Goal: Information Seeking & Learning: Check status

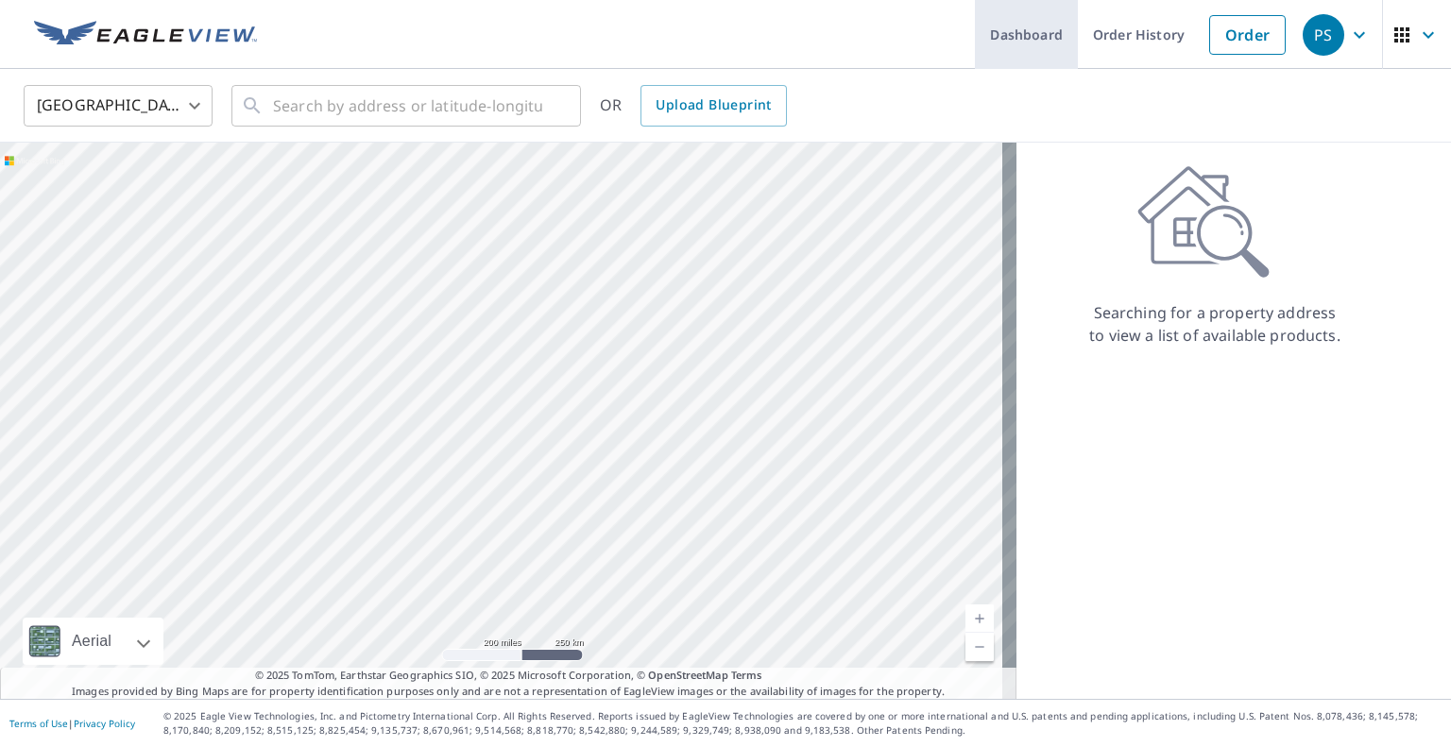
click at [976, 41] on link "Dashboard" at bounding box center [1026, 34] width 103 height 69
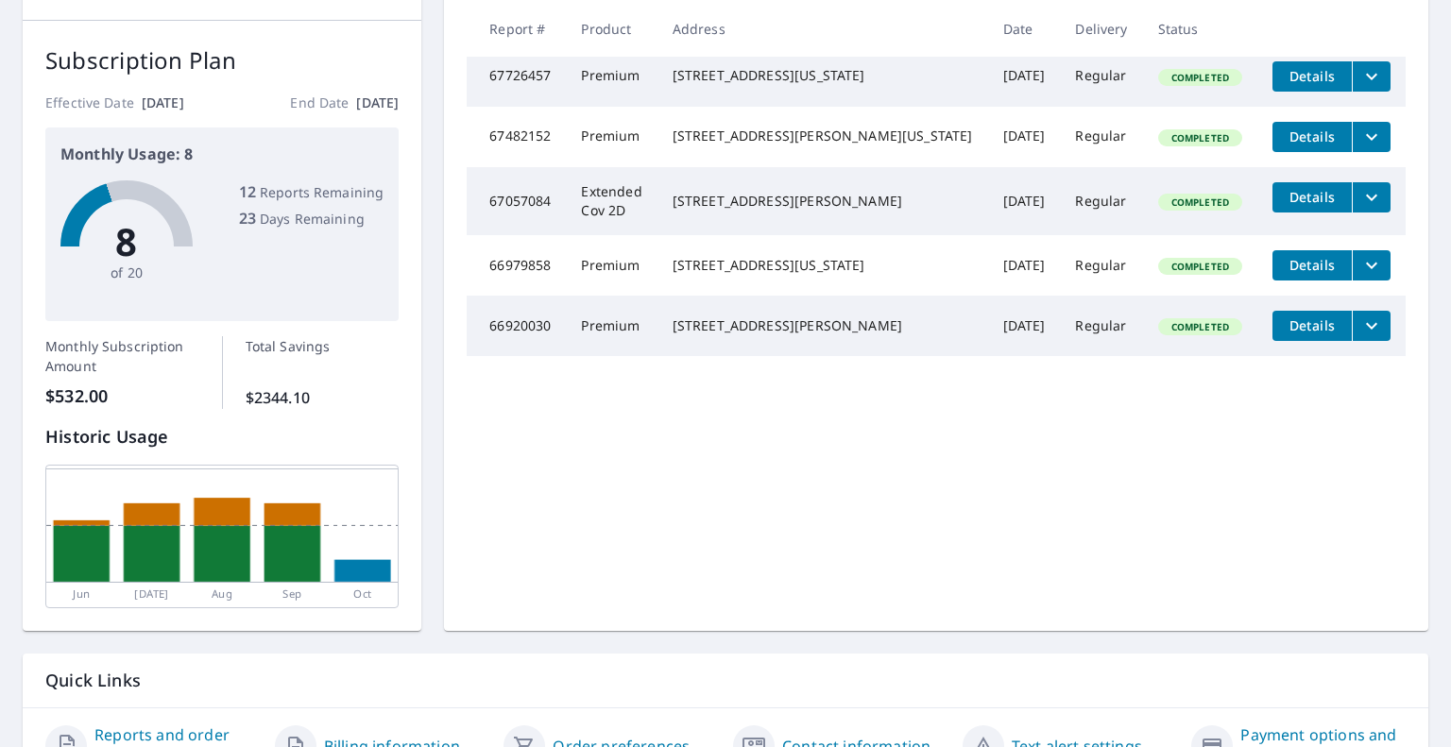
scroll to position [370, 0]
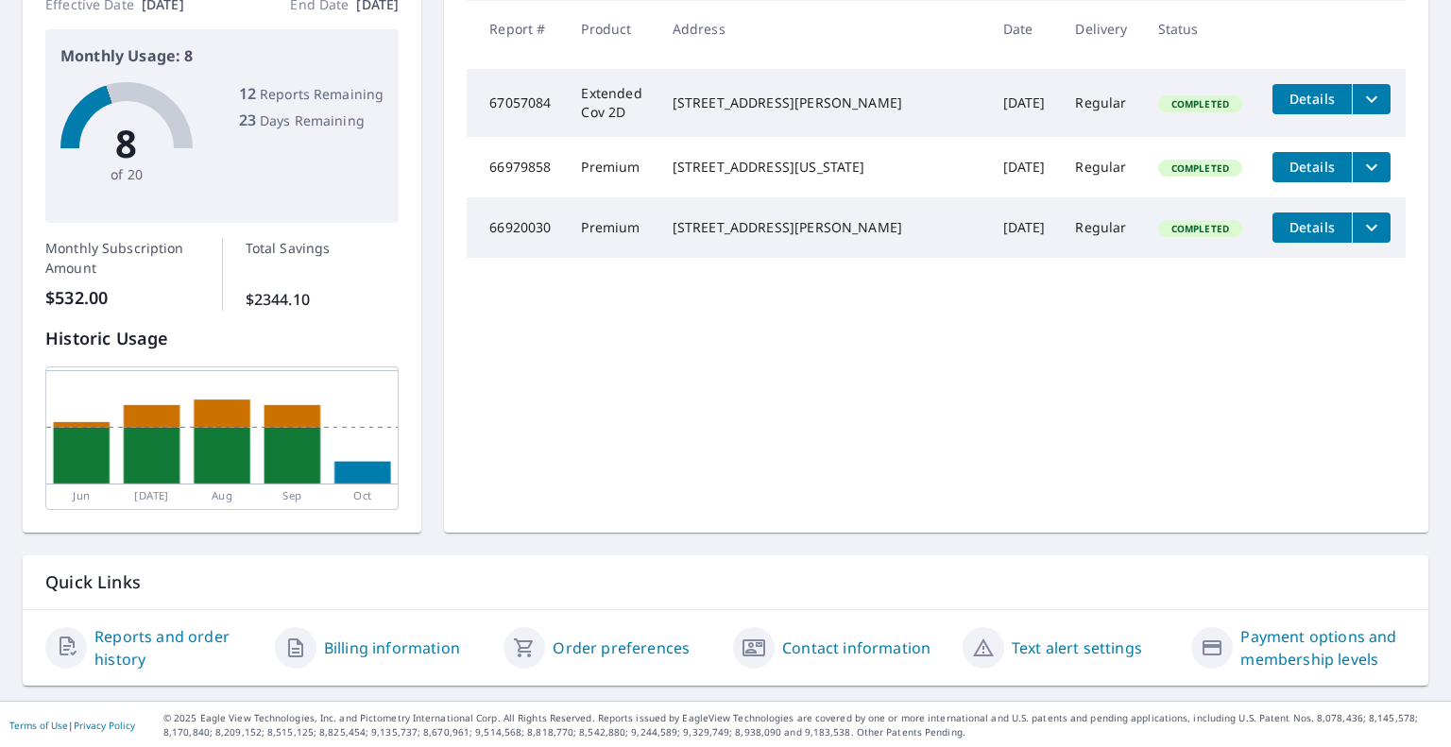
click at [355, 641] on link "Billing information" at bounding box center [392, 648] width 136 height 23
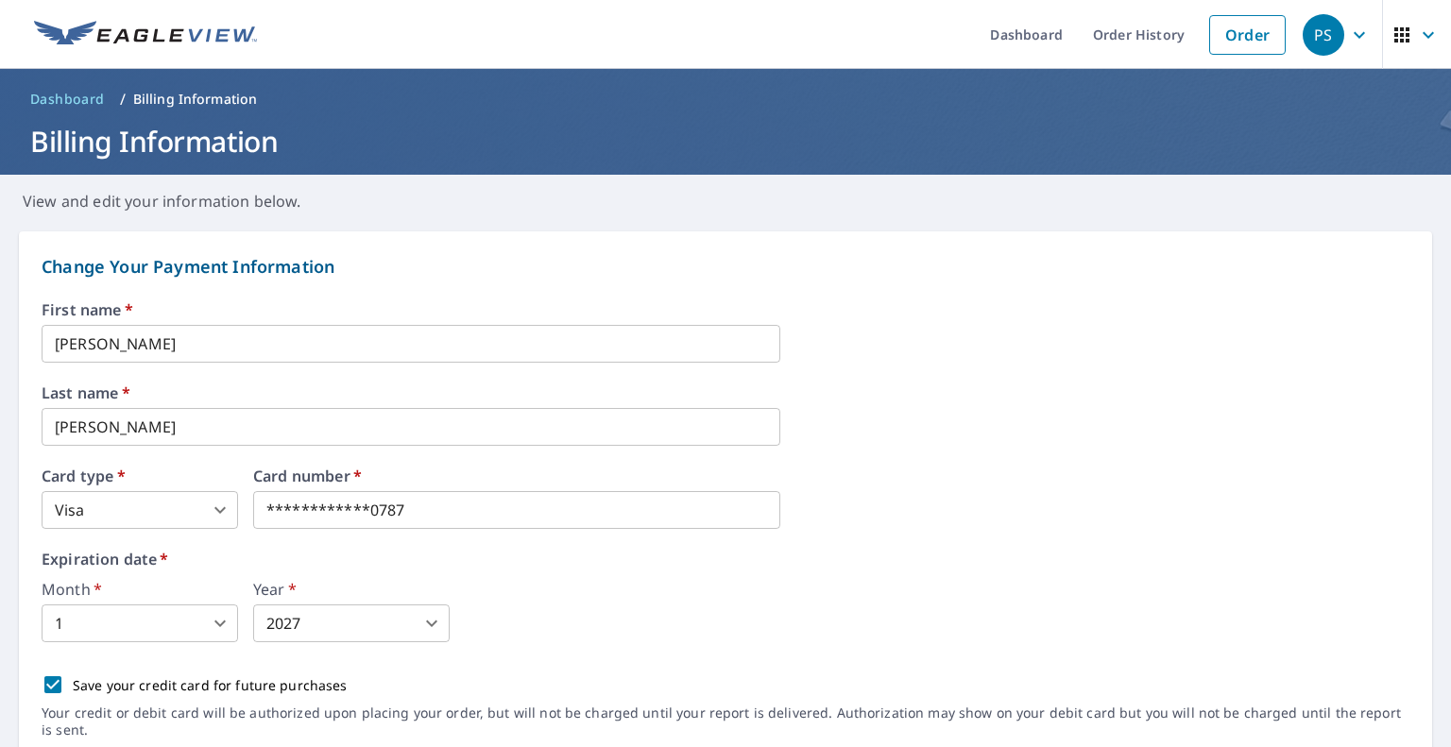
click at [73, 104] on span "Dashboard" at bounding box center [67, 99] width 75 height 19
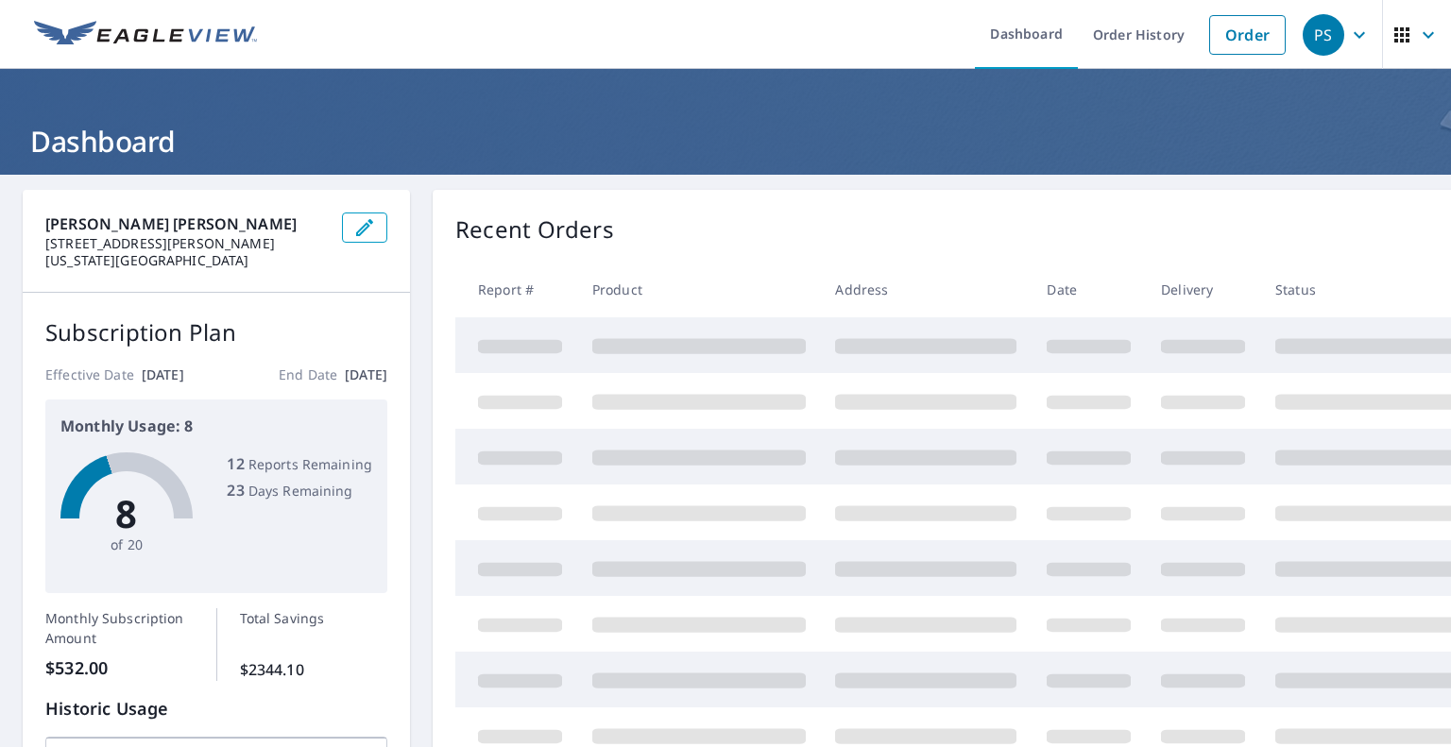
click at [1353, 36] on icon "button" at bounding box center [1358, 34] width 11 height 7
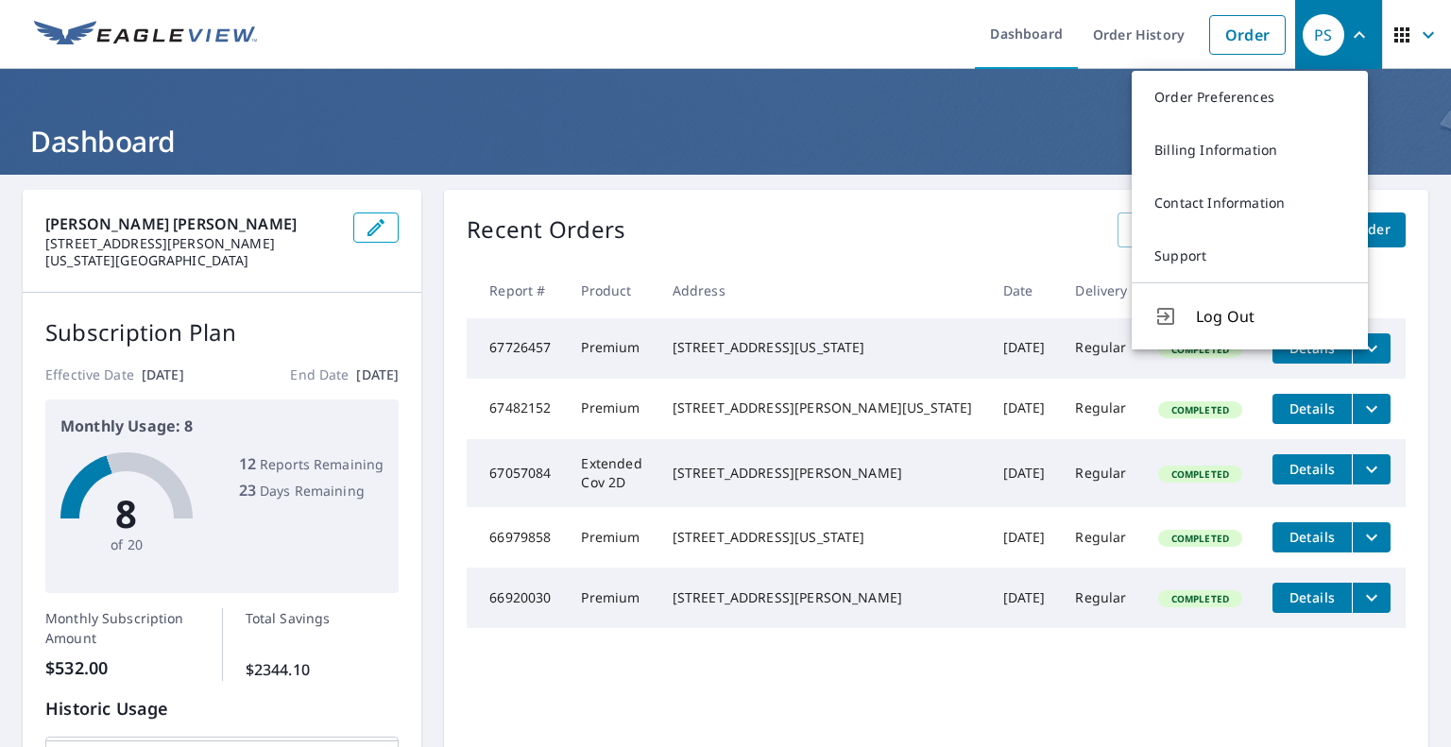
click at [798, 53] on ul "Dashboard Order History Order" at bounding box center [781, 34] width 1027 height 69
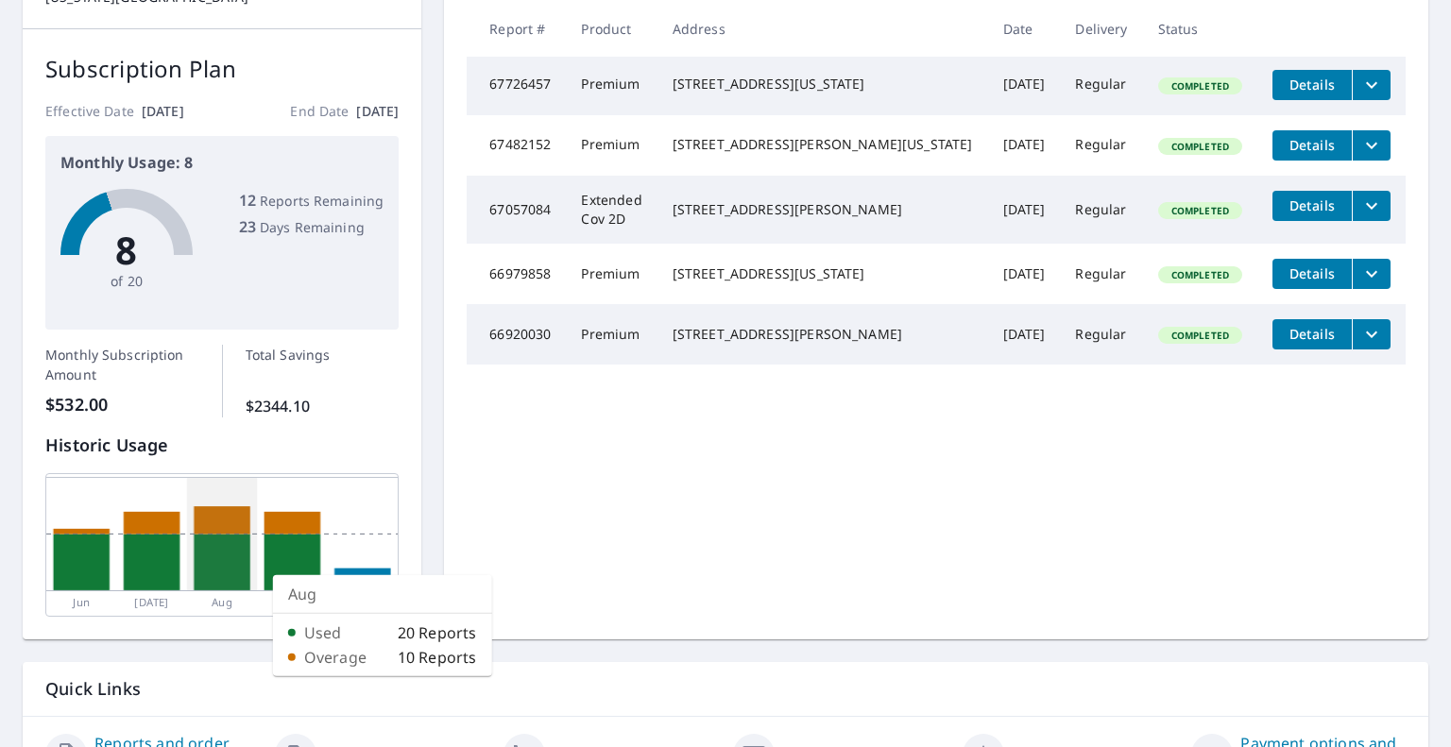
scroll to position [276, 0]
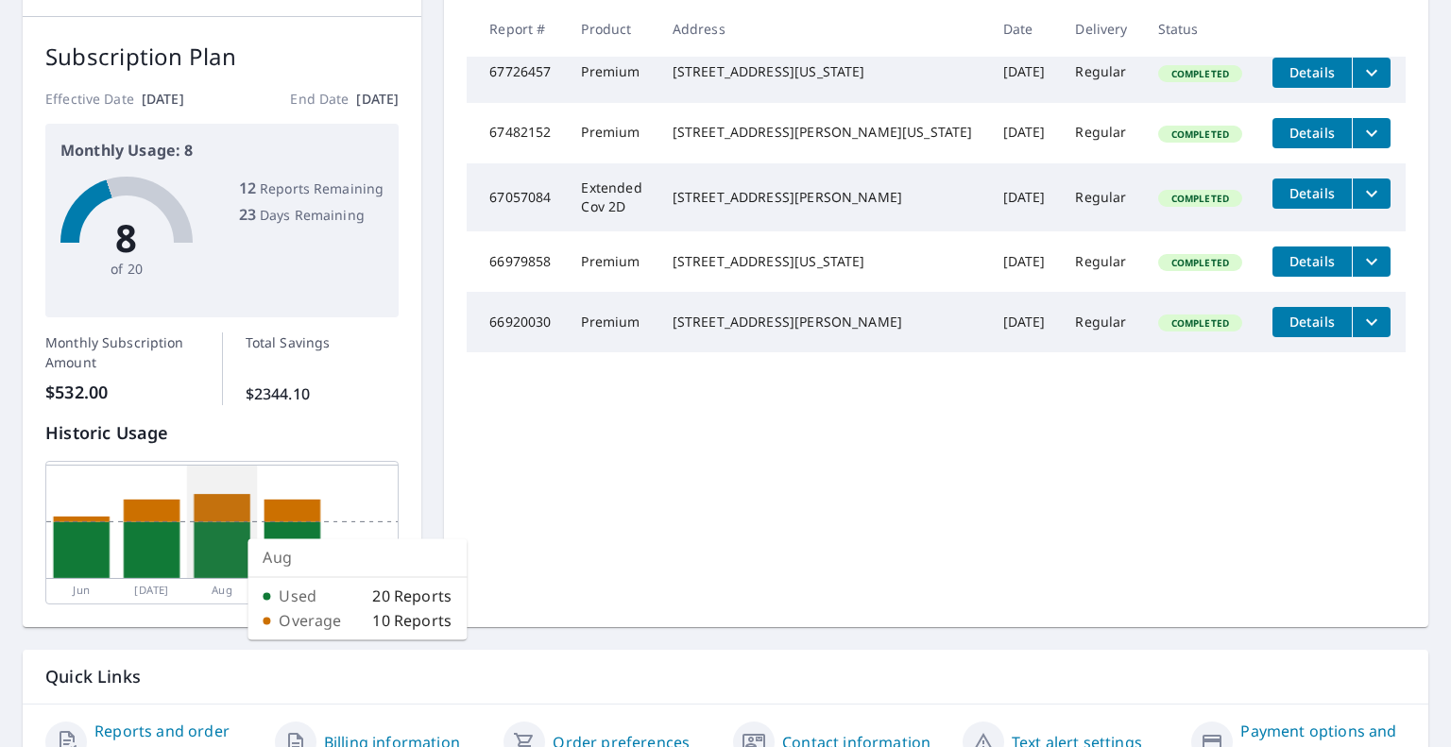
click at [232, 538] on rect at bounding box center [222, 550] width 57 height 57
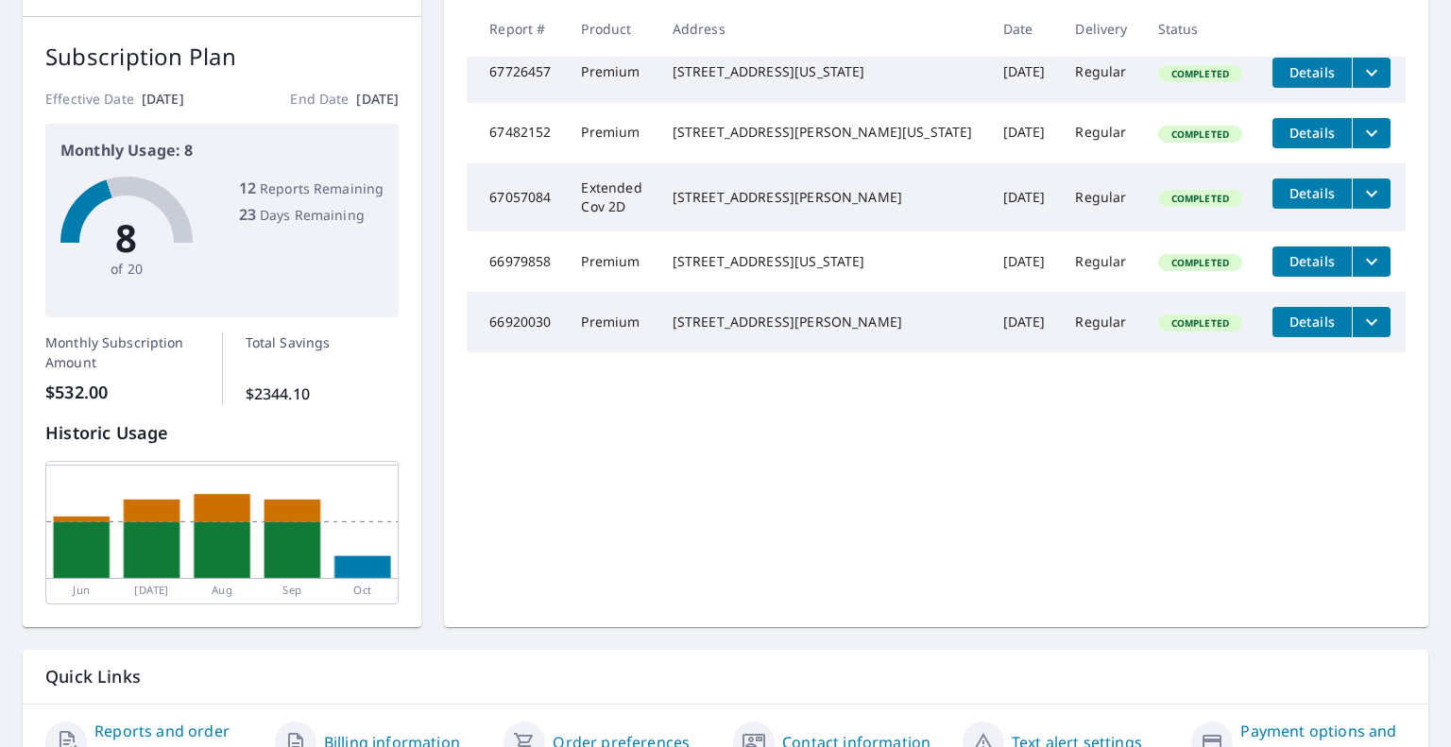
scroll to position [370, 0]
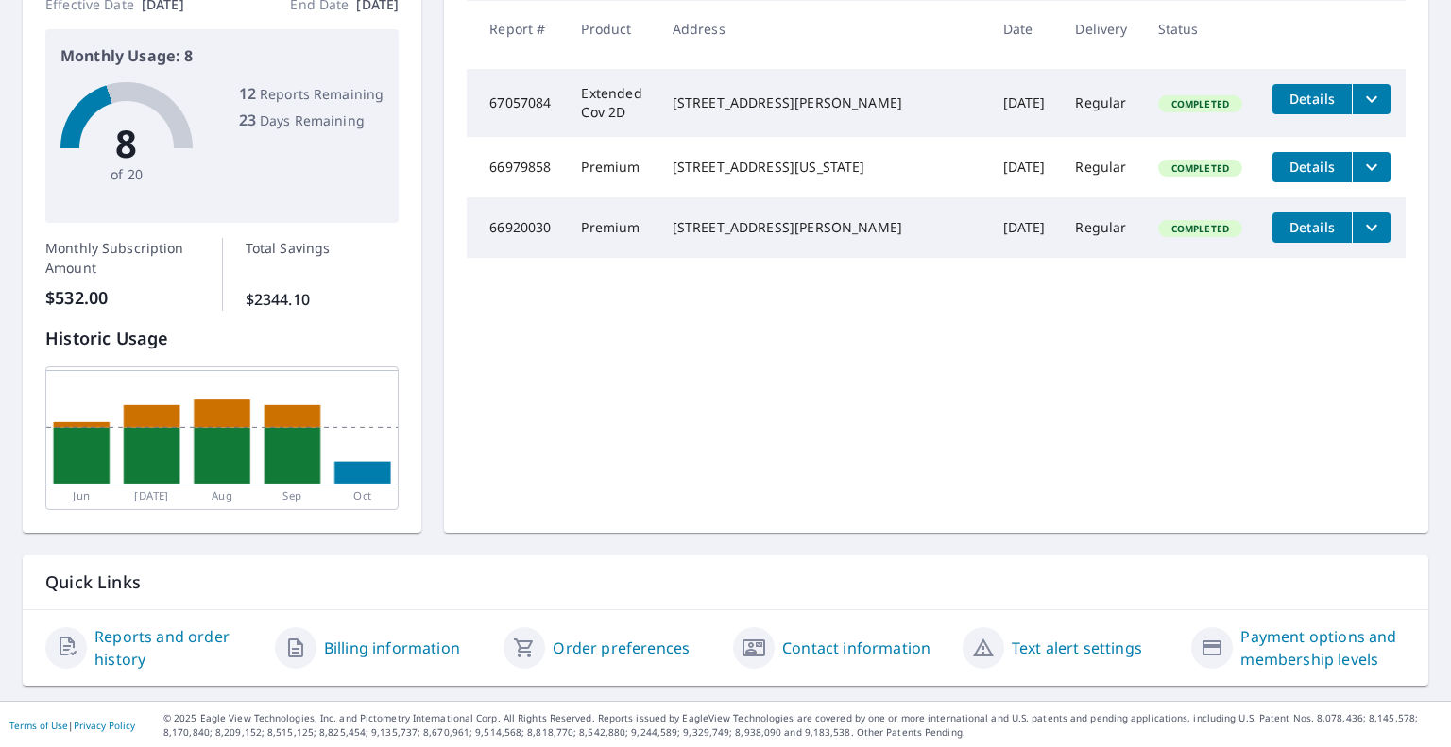
click at [122, 638] on link "Reports and order history" at bounding box center [176, 647] width 165 height 45
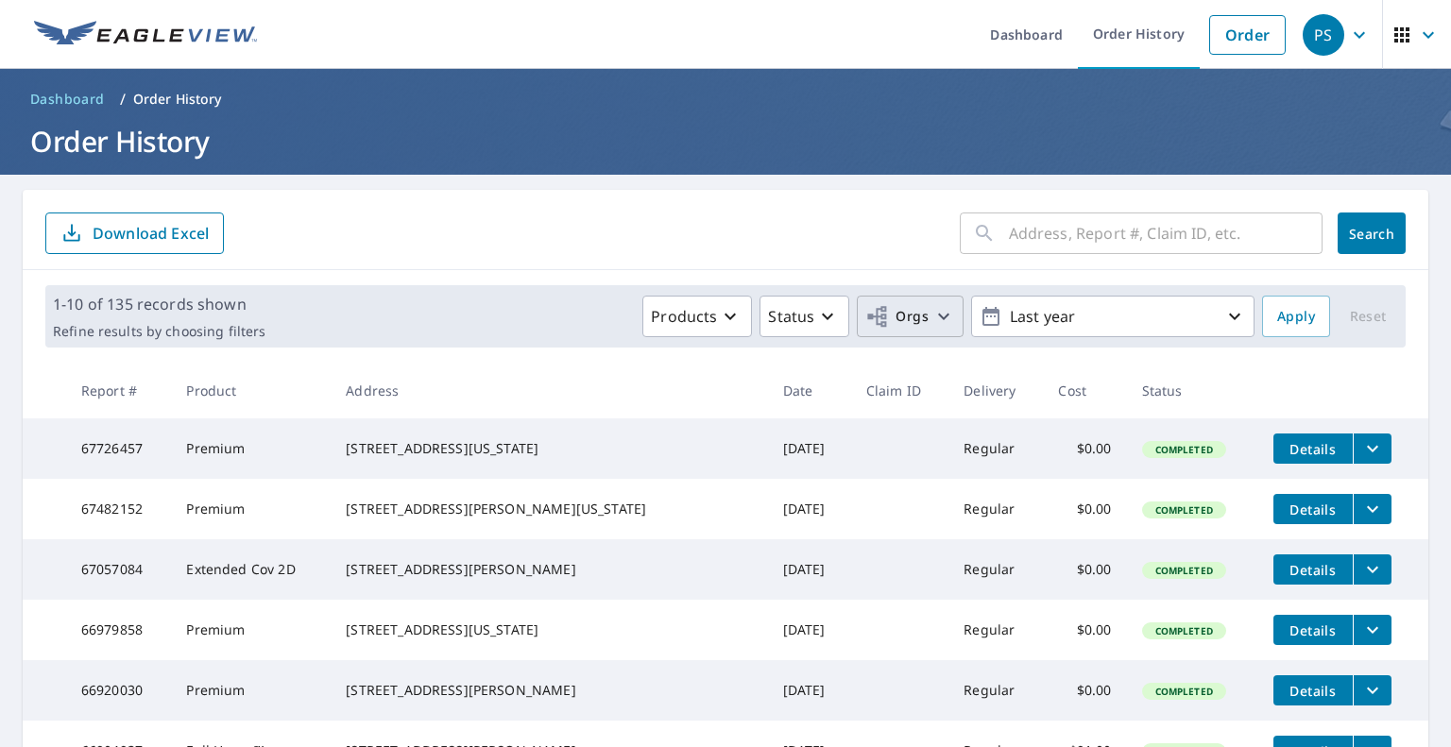
click at [932, 305] on icon "button" at bounding box center [943, 316] width 23 height 23
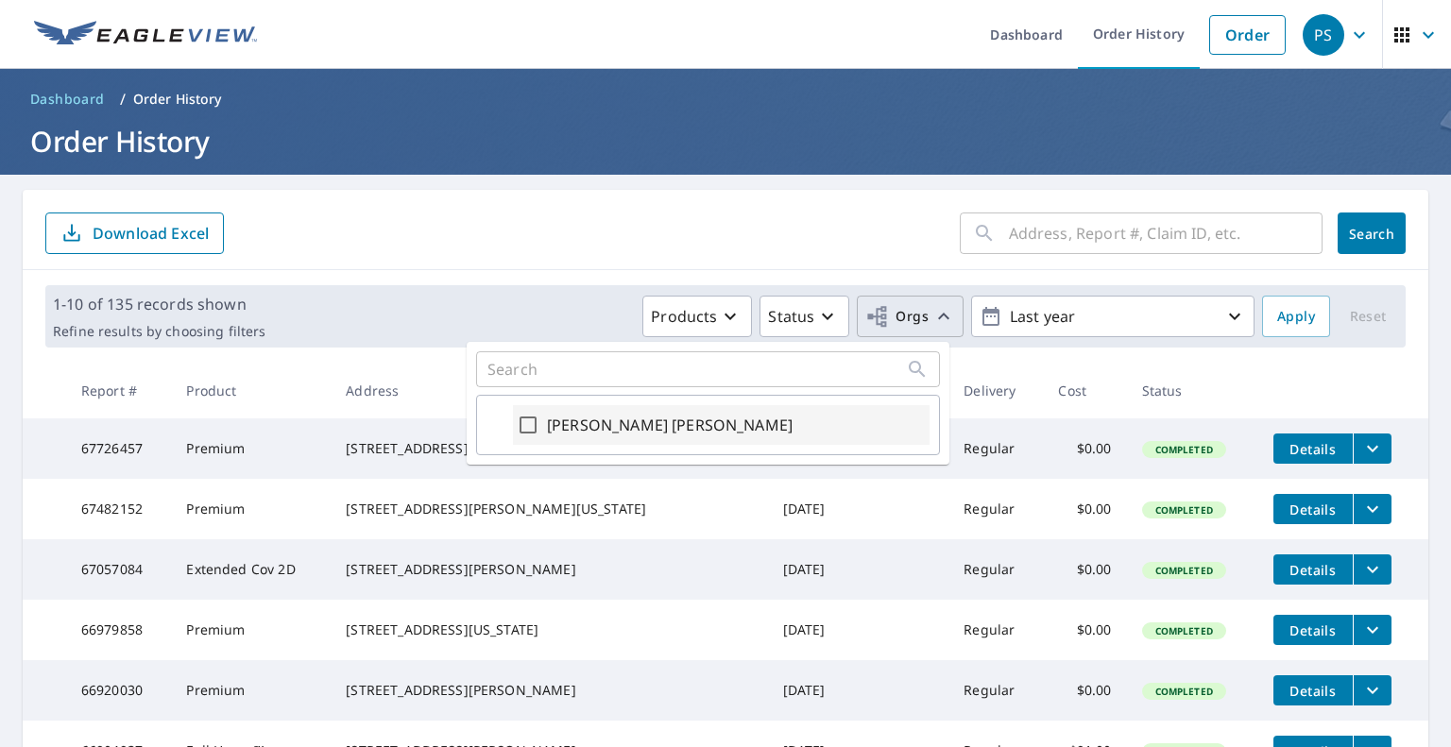
click at [563, 426] on label "[PERSON_NAME] [PERSON_NAME]" at bounding box center [670, 425] width 246 height 23
click at [539, 426] on input "[PERSON_NAME] [PERSON_NAME]" at bounding box center [528, 425] width 23 height 23
checkbox input "true"
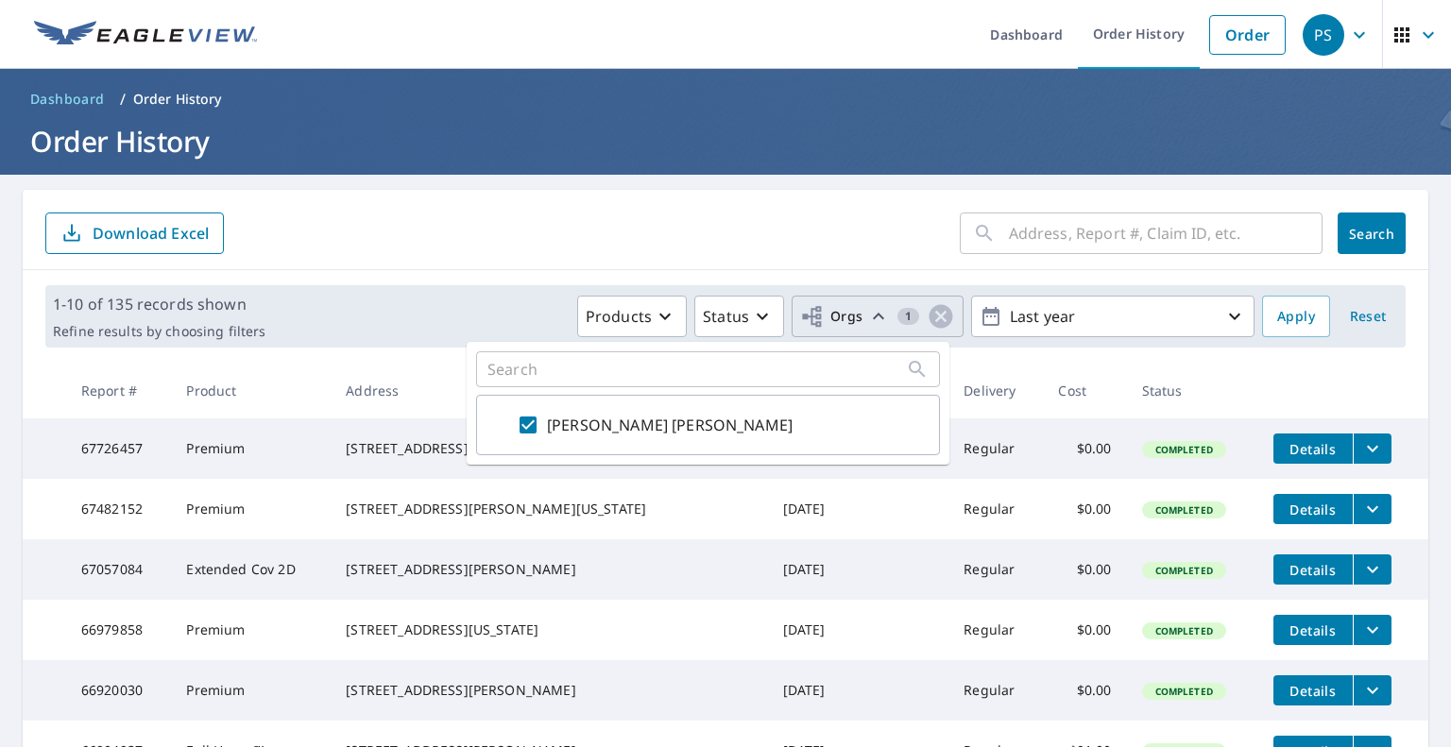
click at [421, 277] on div "1-10 of 135 records shown Refine results by choosing filters Products Status Or…" at bounding box center [725, 316] width 1405 height 93
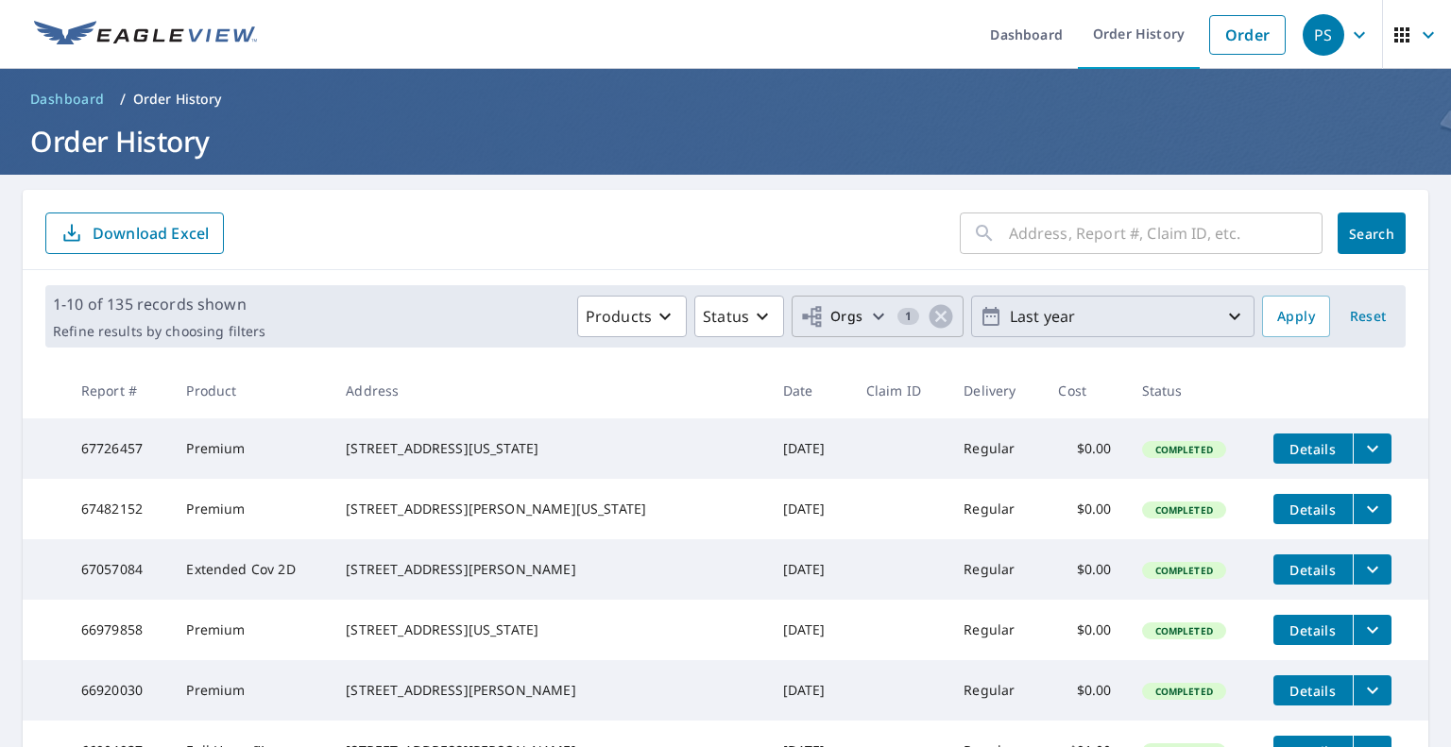
click at [1036, 298] on button "Last year" at bounding box center [1112, 317] width 283 height 42
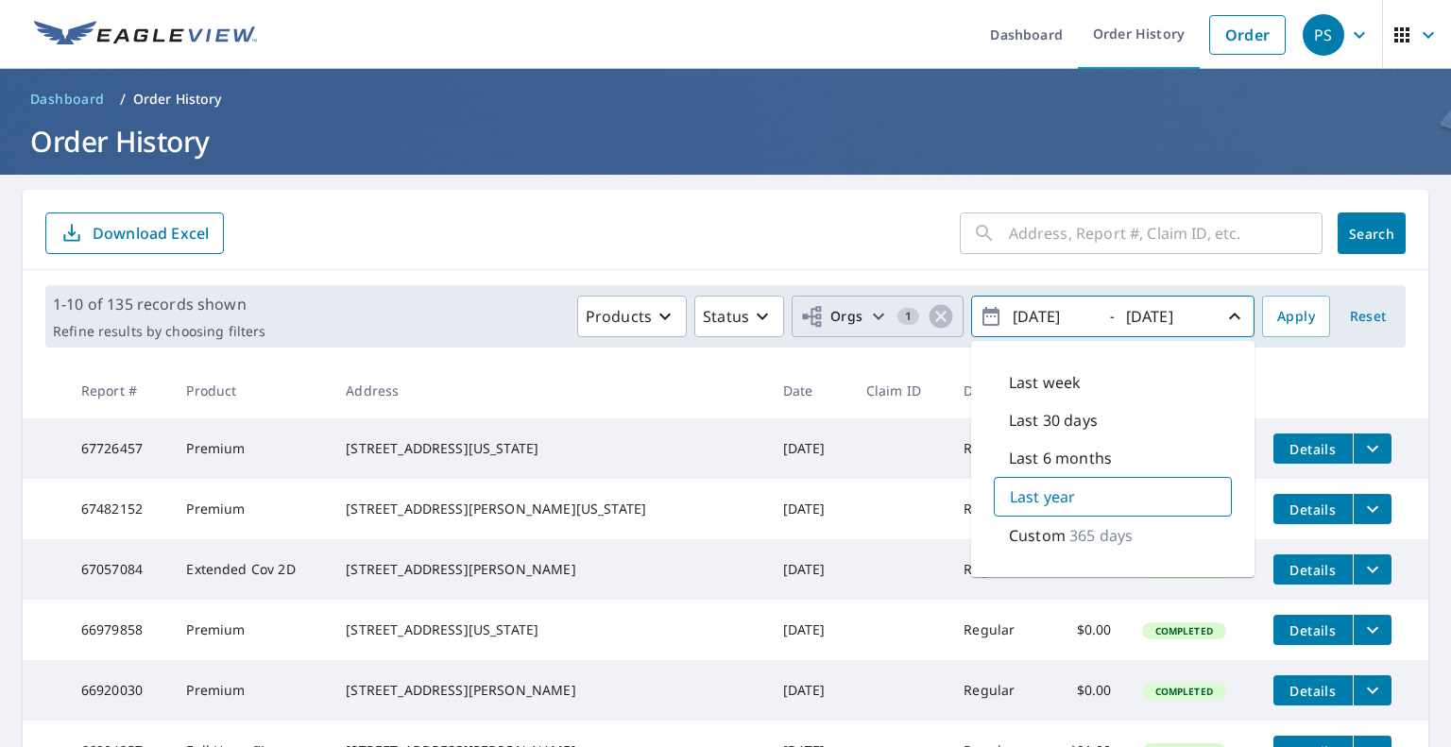
click at [1039, 329] on input "[DATE]" at bounding box center [1053, 316] width 93 height 30
click at [986, 315] on icon "button" at bounding box center [990, 316] width 23 height 23
click at [979, 320] on icon "button" at bounding box center [990, 316] width 23 height 23
click at [1042, 312] on input "[DATE]" at bounding box center [1053, 316] width 93 height 30
click at [1063, 316] on input "[DATE]" at bounding box center [1053, 316] width 93 height 30
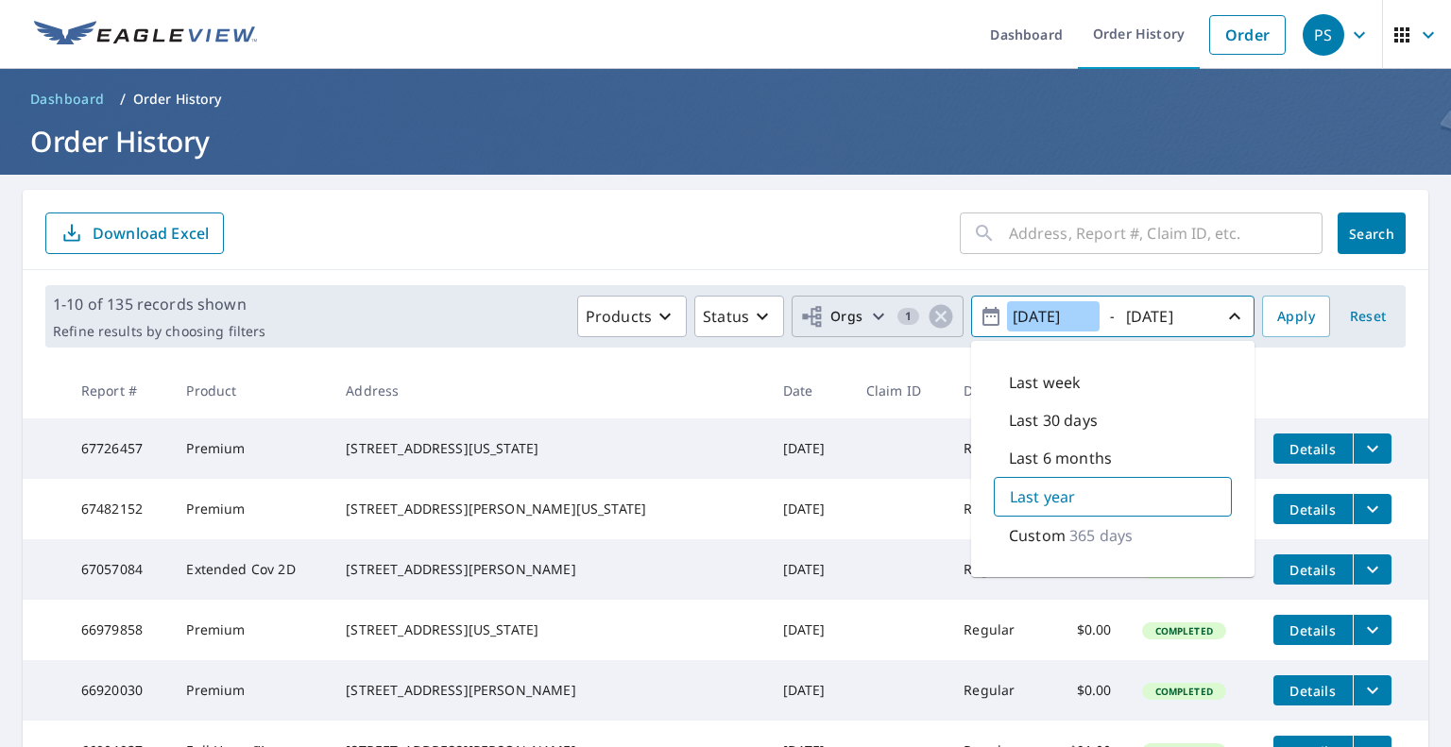
click at [1063, 316] on input "[DATE]" at bounding box center [1053, 316] width 93 height 30
type input "[DATE]"
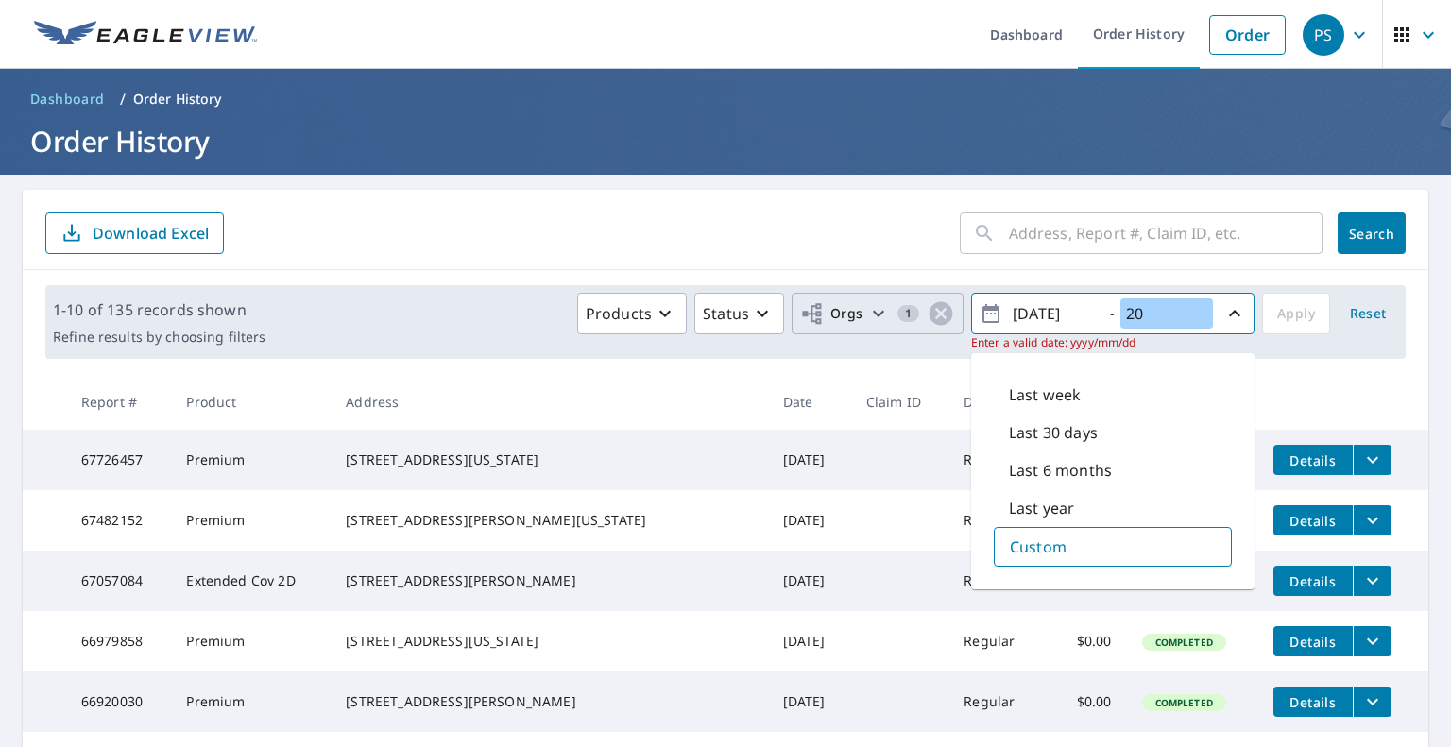
type input "2"
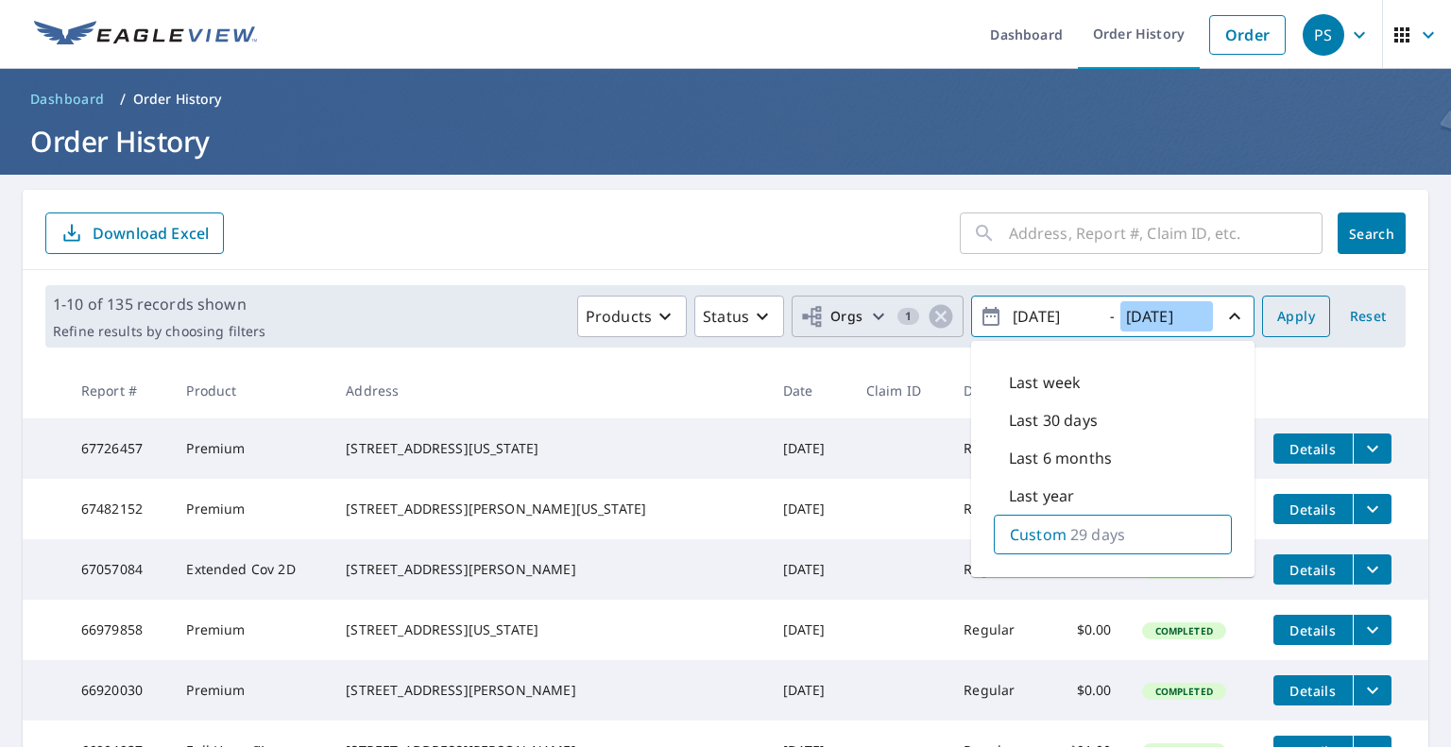
type input "[DATE]"
click at [1277, 318] on span "Apply" at bounding box center [1296, 317] width 38 height 24
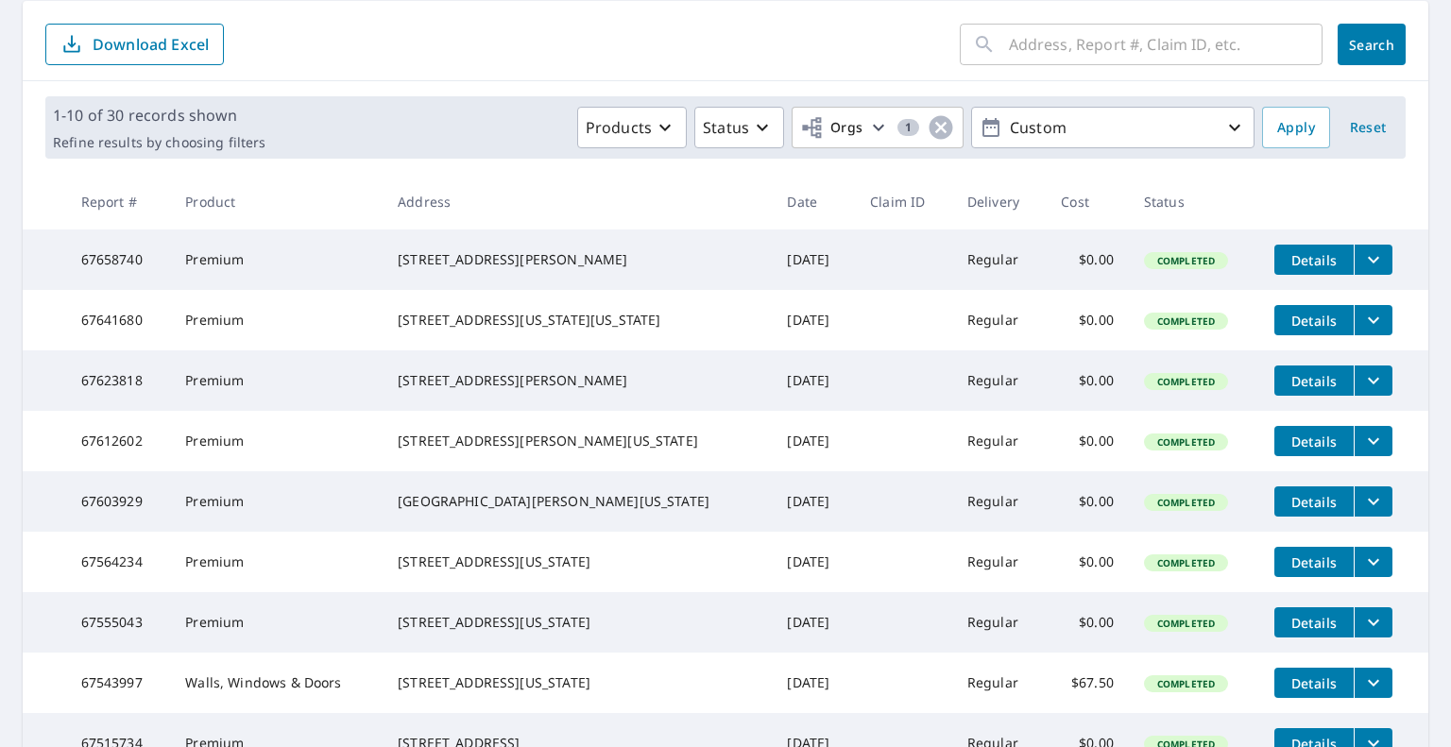
scroll to position [489, 0]
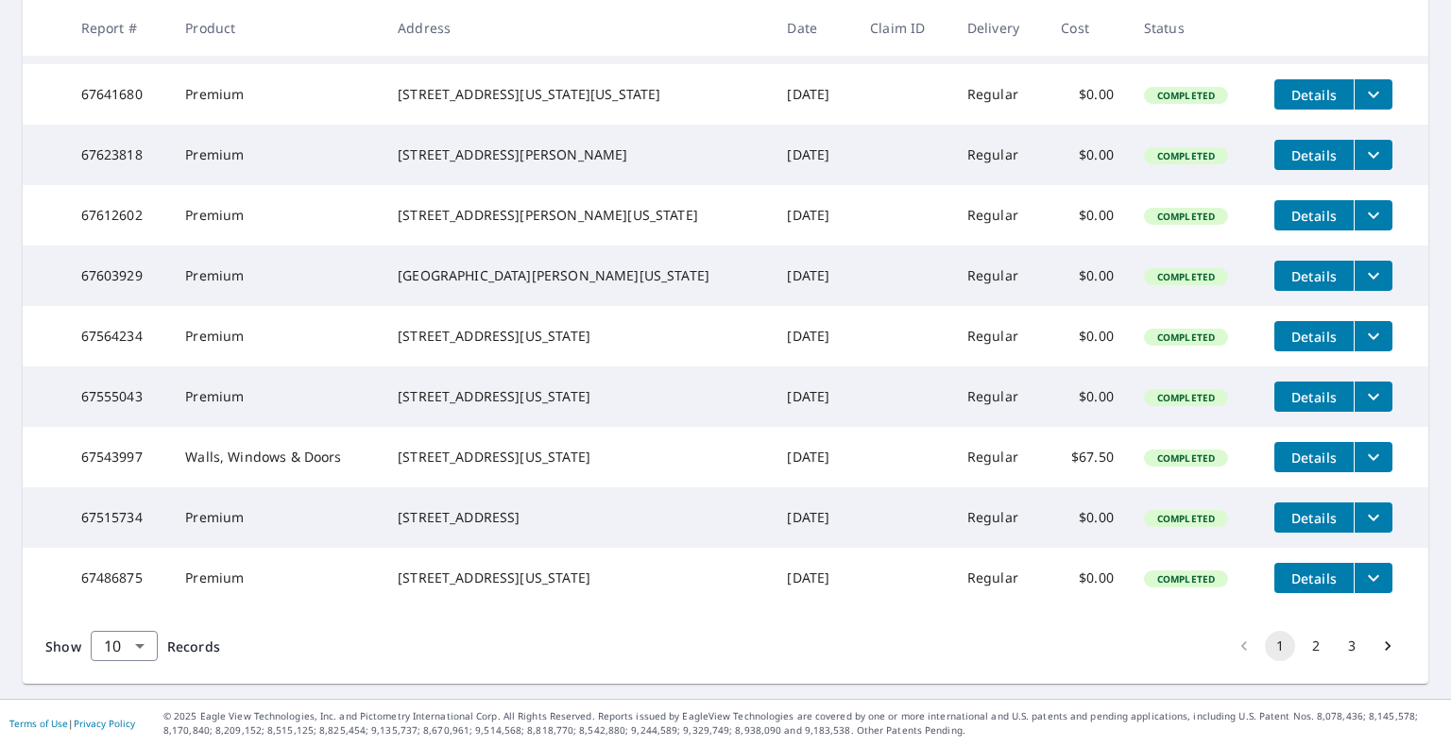
click at [1053, 441] on td "$67.50" at bounding box center [1087, 457] width 83 height 60
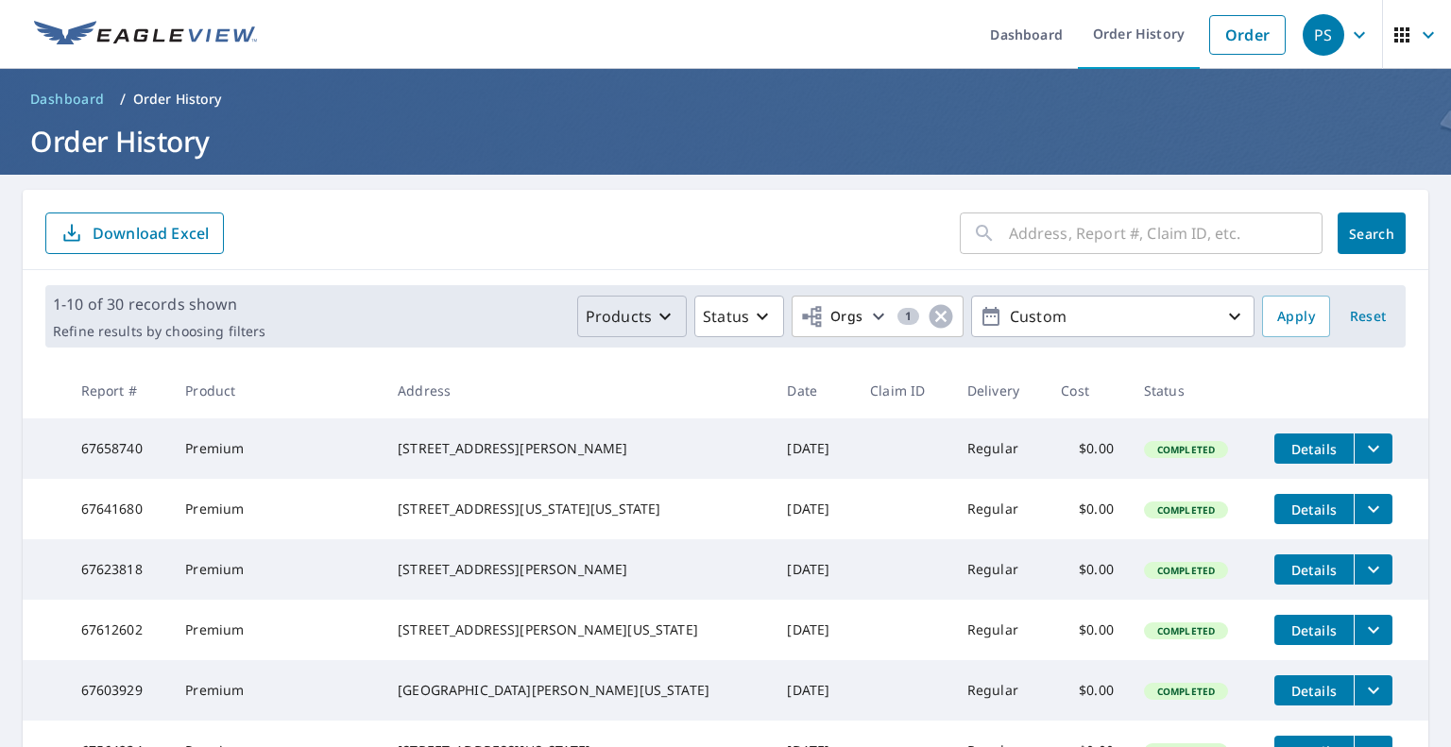
click at [616, 300] on button "Products" at bounding box center [632, 317] width 110 height 42
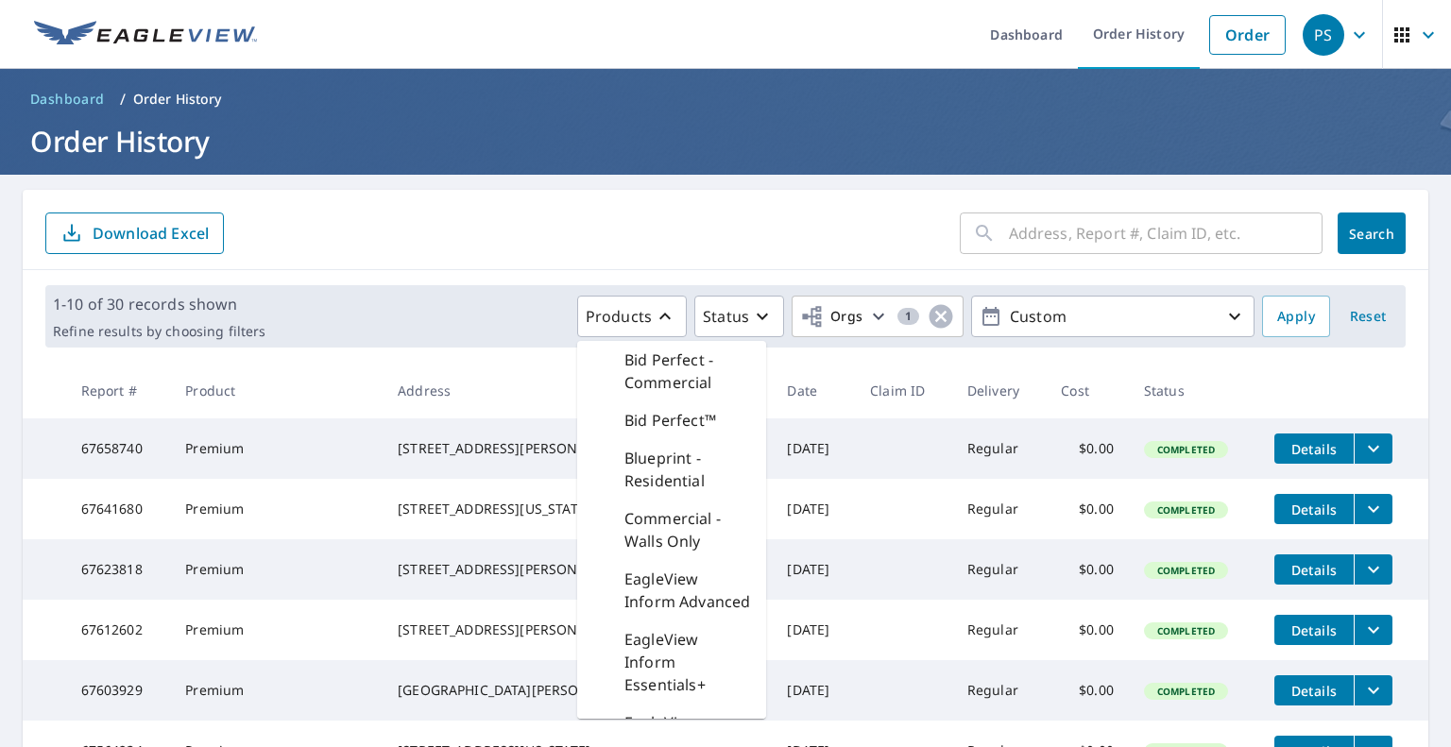
click at [617, 261] on div "​ Search Download Excel" at bounding box center [725, 230] width 1405 height 80
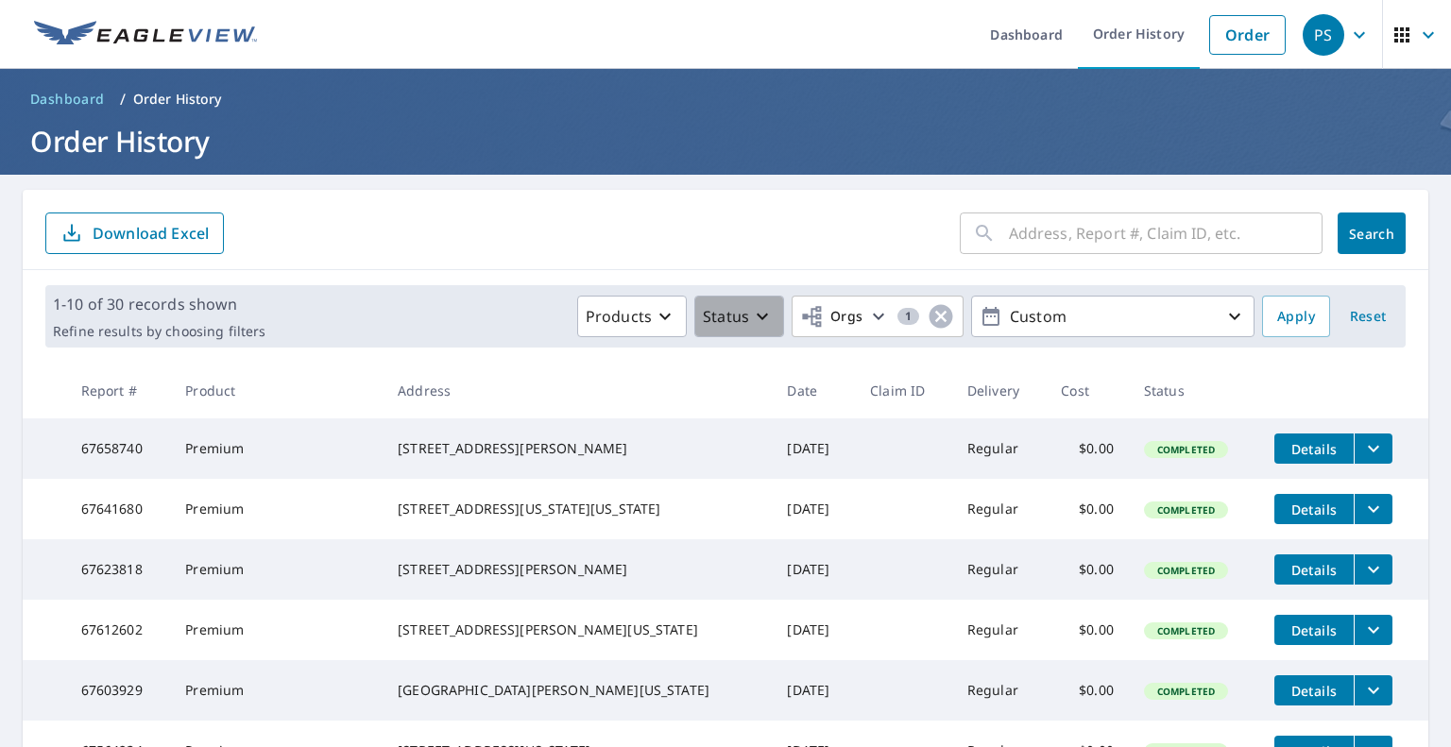
click at [737, 309] on div "Status" at bounding box center [738, 316] width 71 height 23
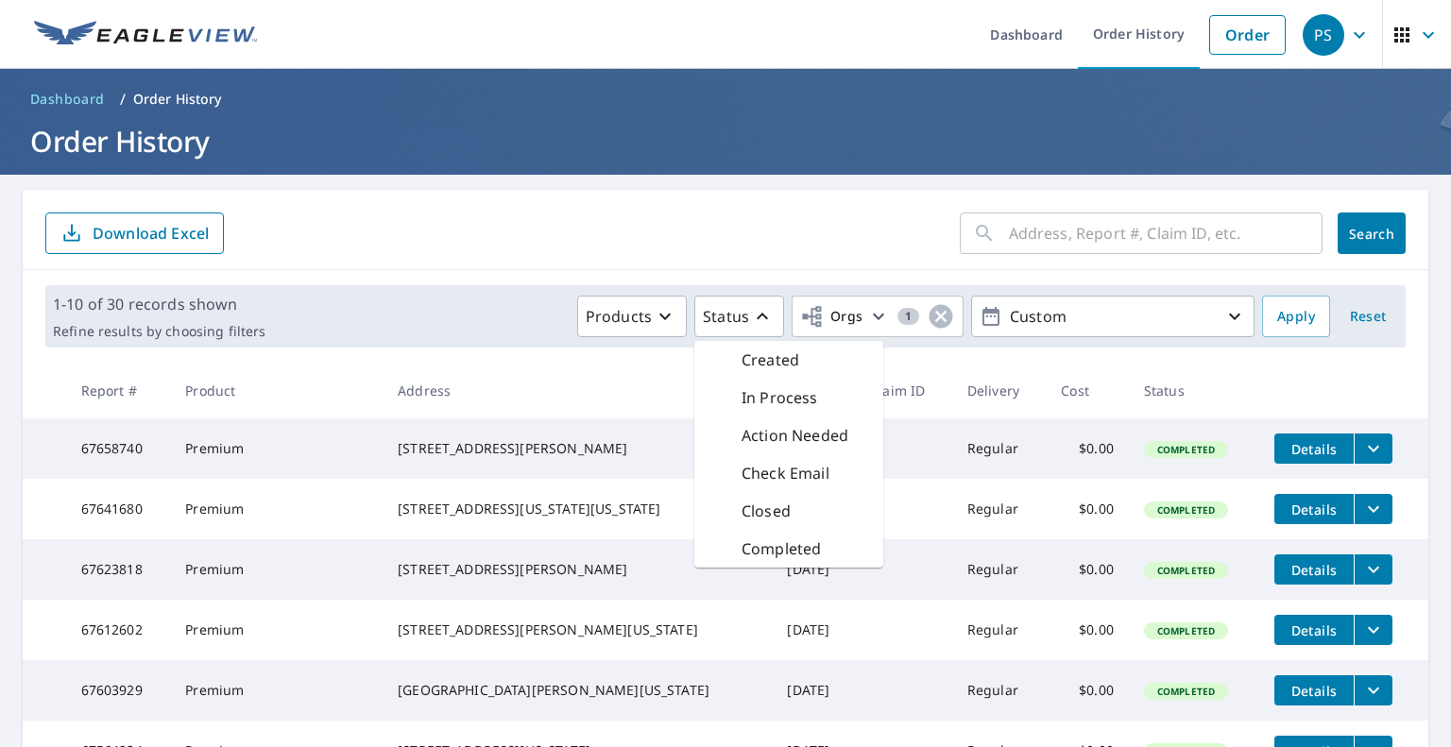
click at [717, 286] on div "1-10 of 30 records shown Refine results by choosing filters Products Status Cre…" at bounding box center [725, 316] width 1360 height 62
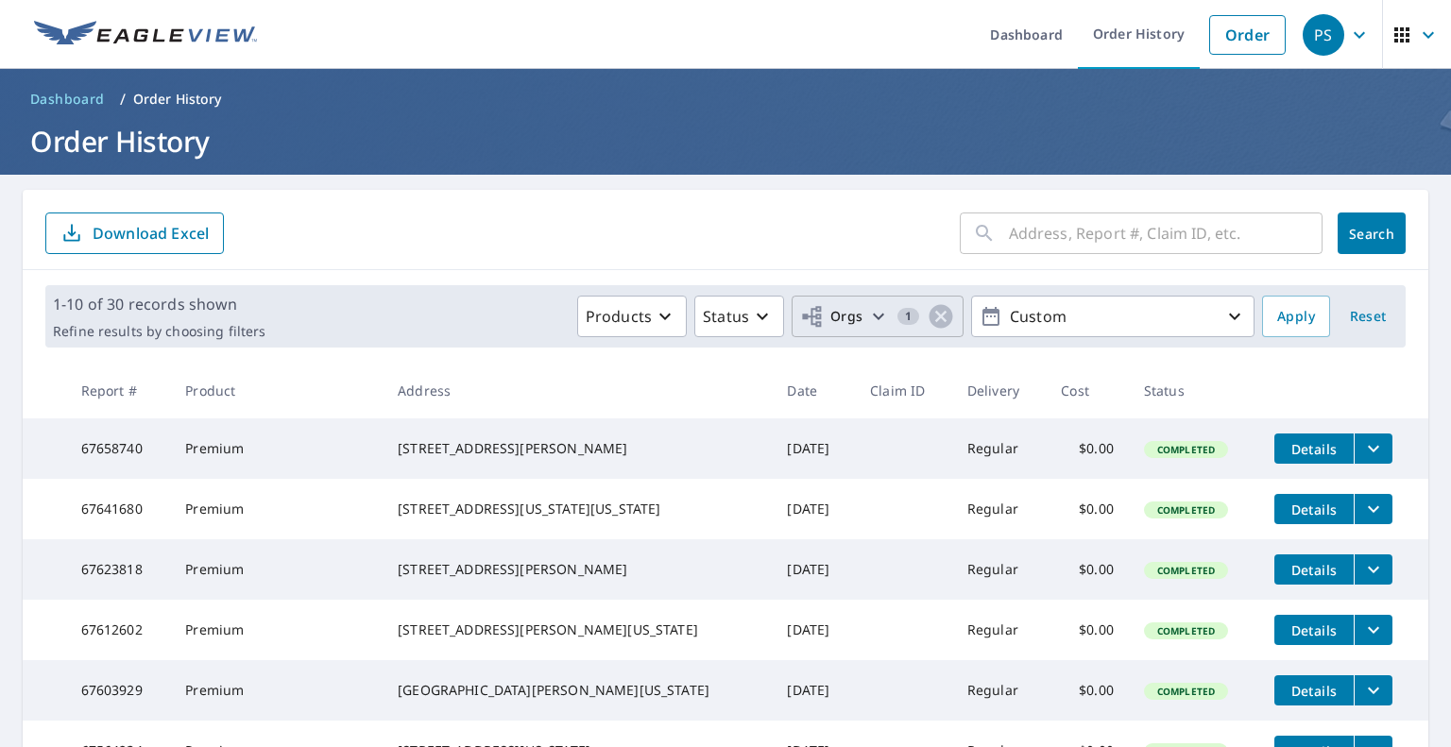
click at [880, 309] on span "1" at bounding box center [911, 316] width 88 height 28
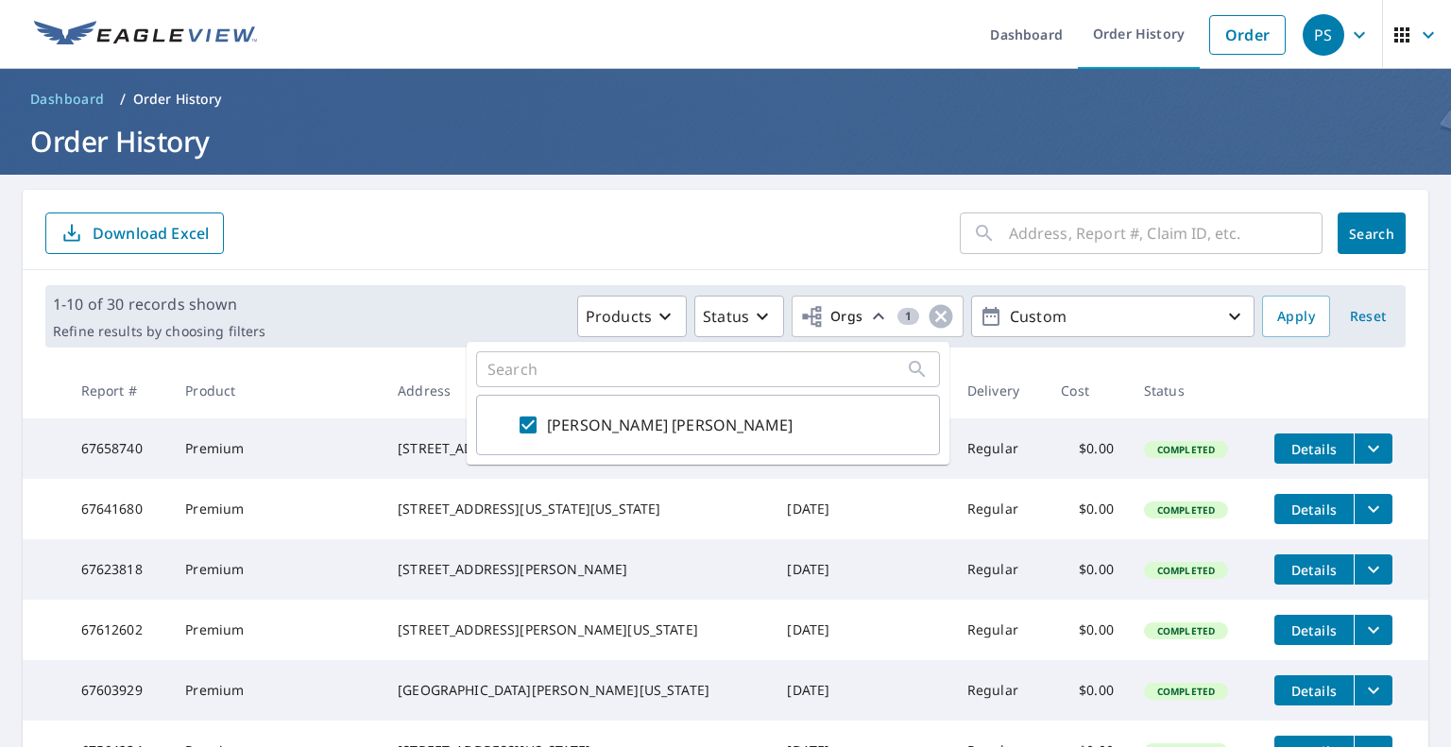
click at [800, 251] on form "​ Search Download Excel" at bounding box center [725, 234] width 1360 height 42
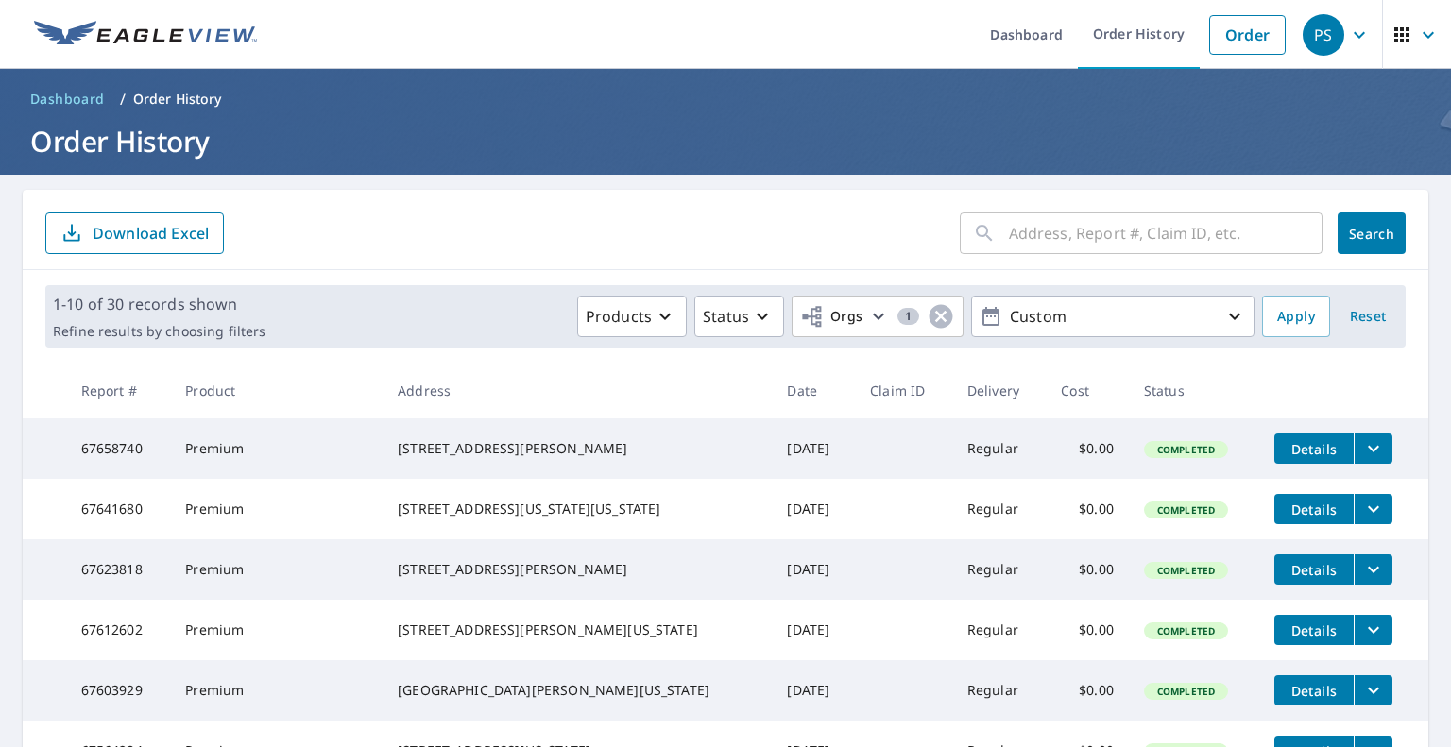
click at [153, 227] on p "Download Excel" at bounding box center [151, 233] width 116 height 21
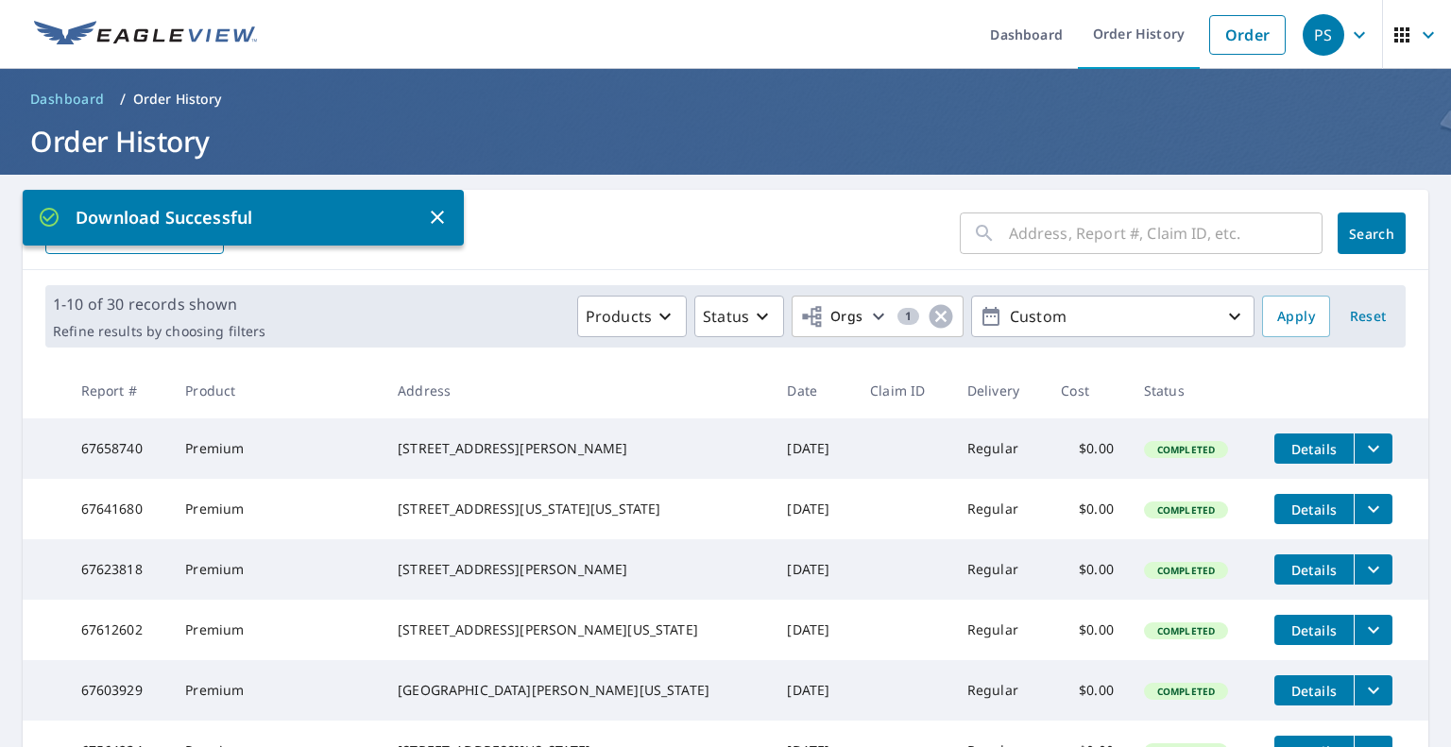
click at [595, 66] on ul "Dashboard Order History Order" at bounding box center [781, 34] width 1027 height 69
click at [1002, 305] on p "Custom" at bounding box center [1112, 316] width 221 height 33
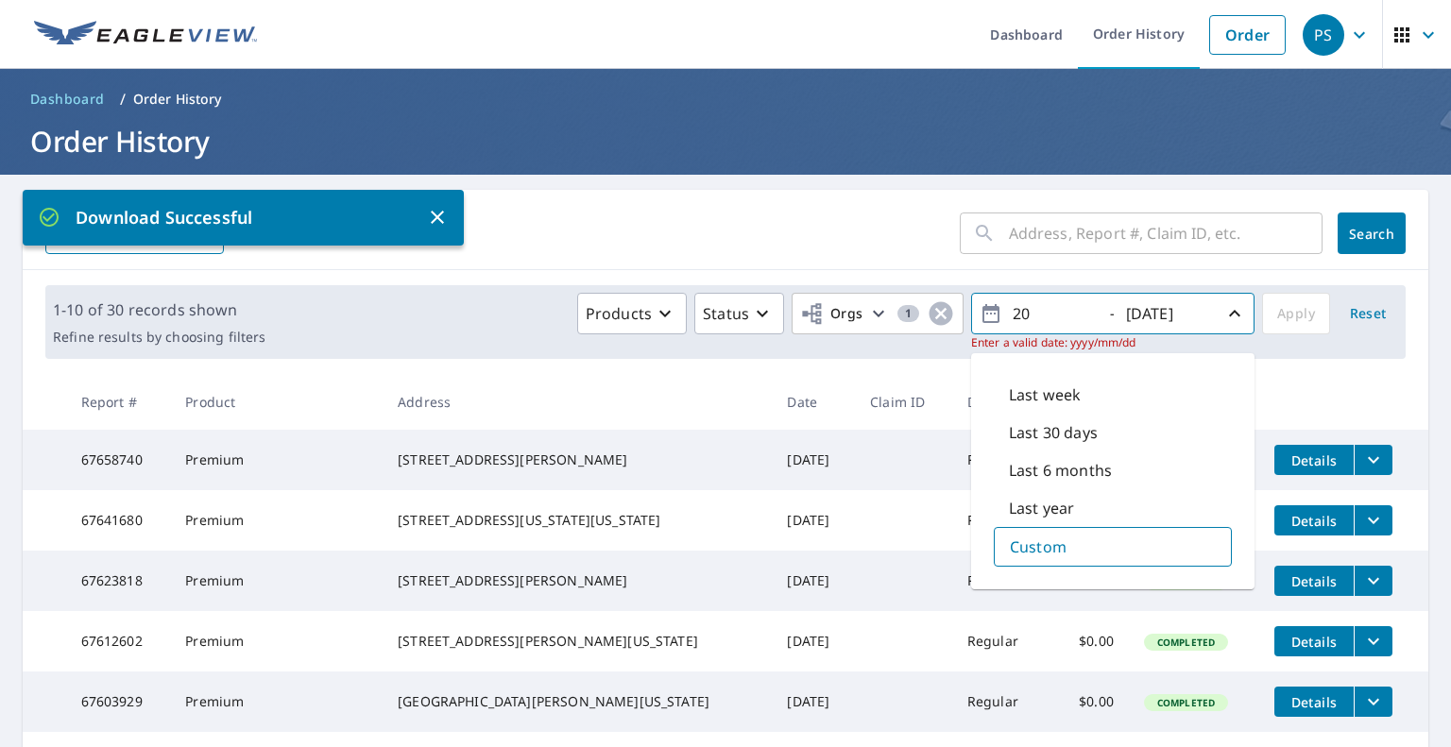
type input "2"
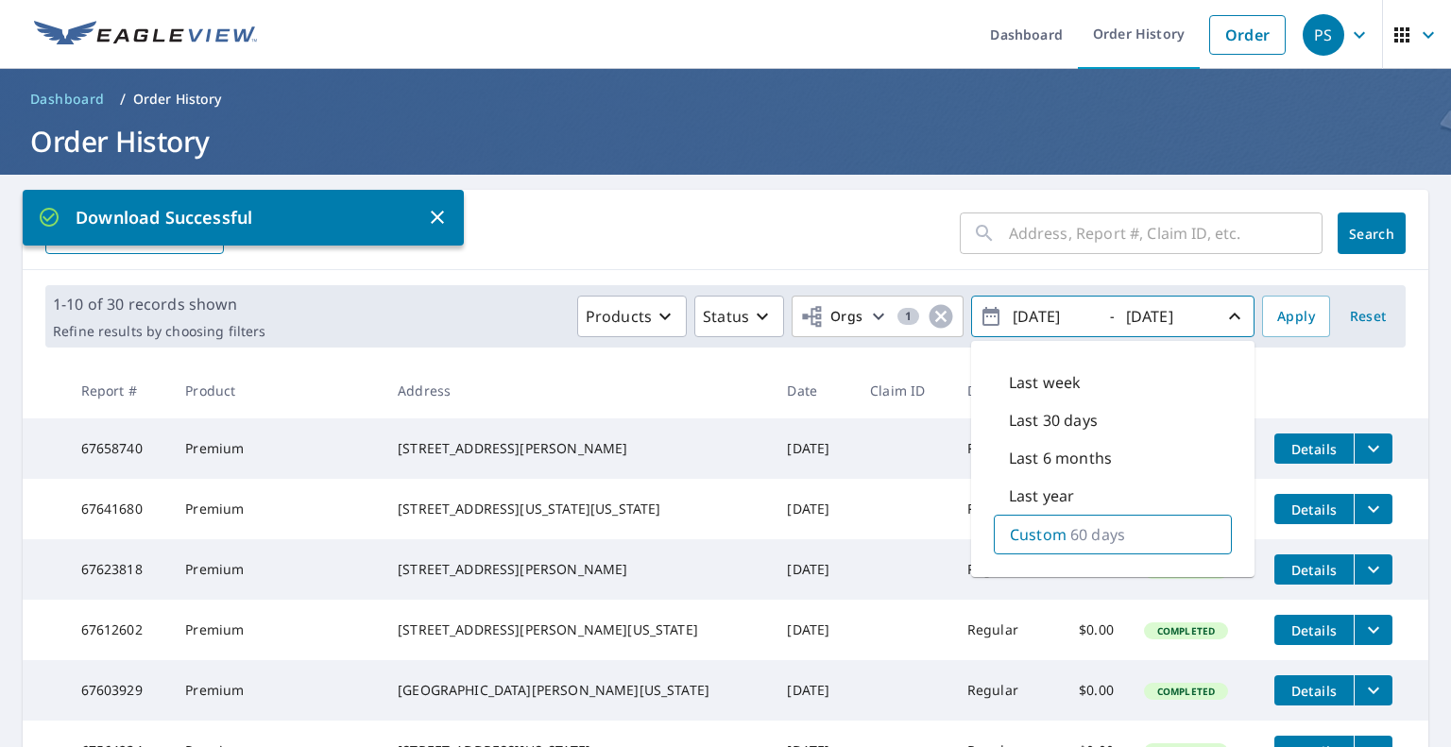
type input "[DATE]"
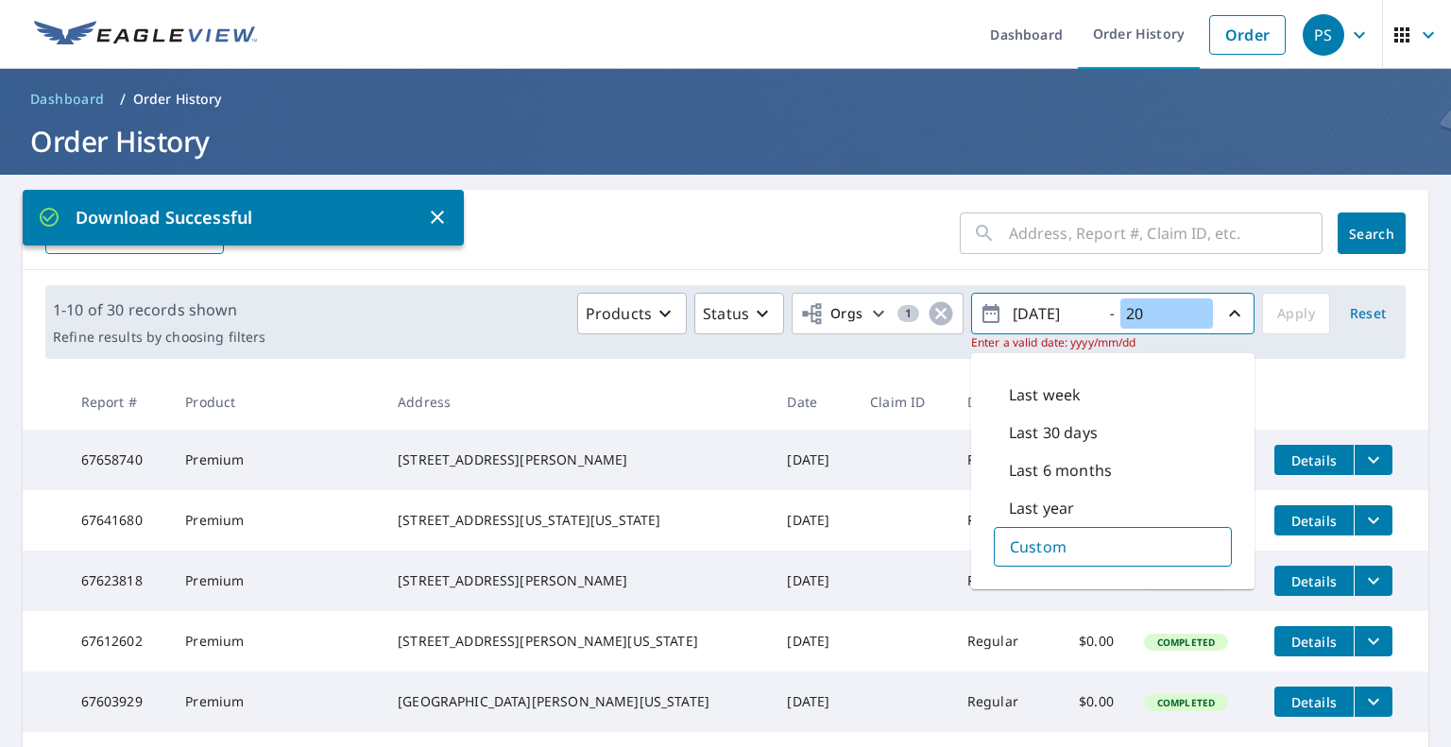
type input "2"
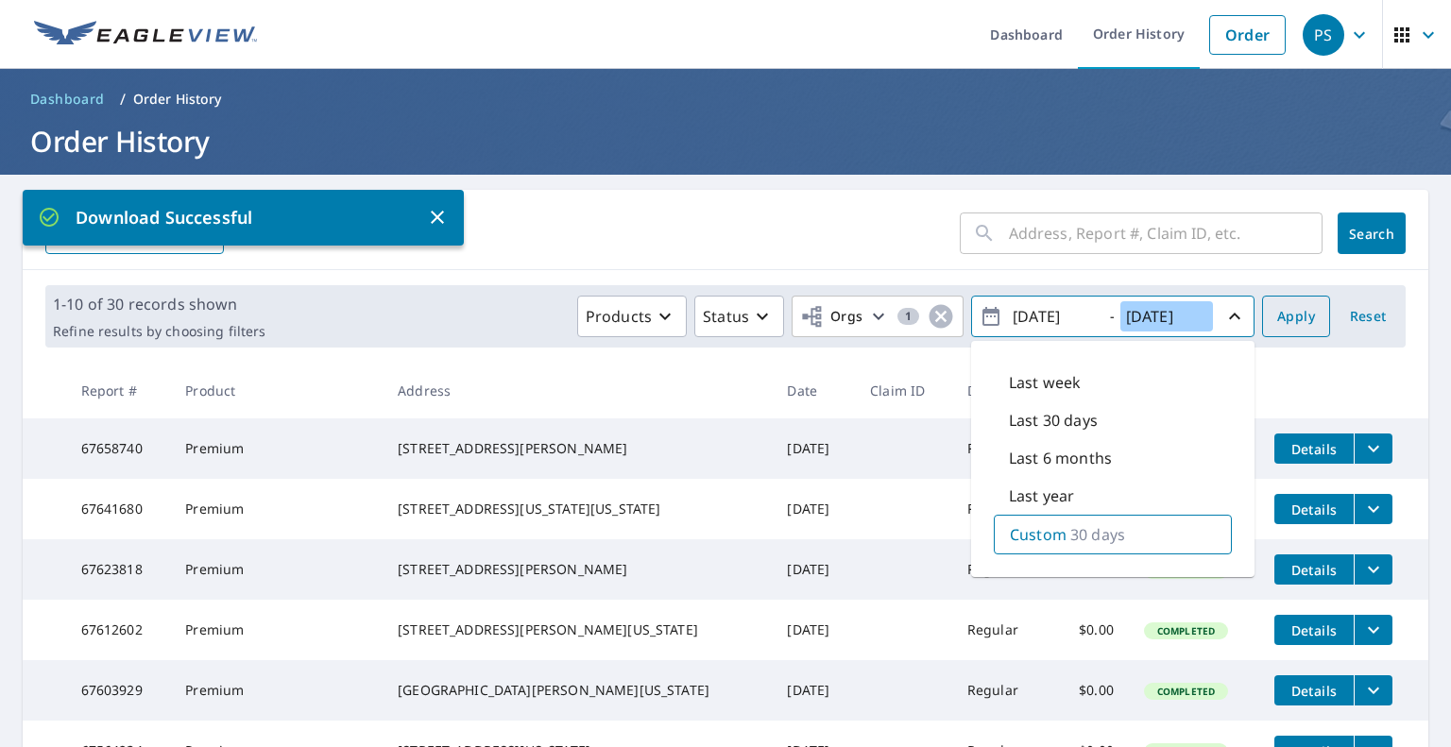
type input "[DATE]"
click at [1301, 326] on button "Apply" at bounding box center [1296, 317] width 68 height 42
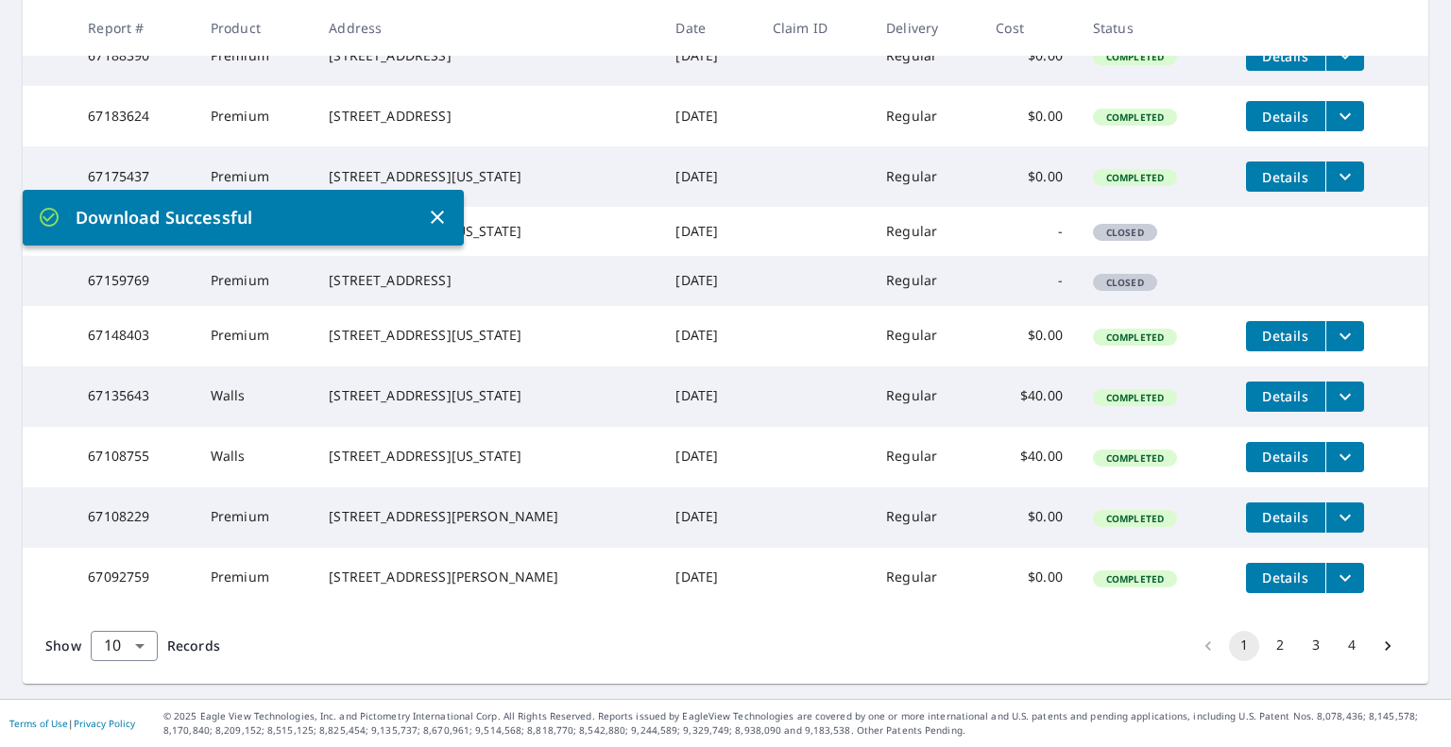
scroll to position [489, 0]
click at [433, 224] on icon "button" at bounding box center [437, 217] width 23 height 23
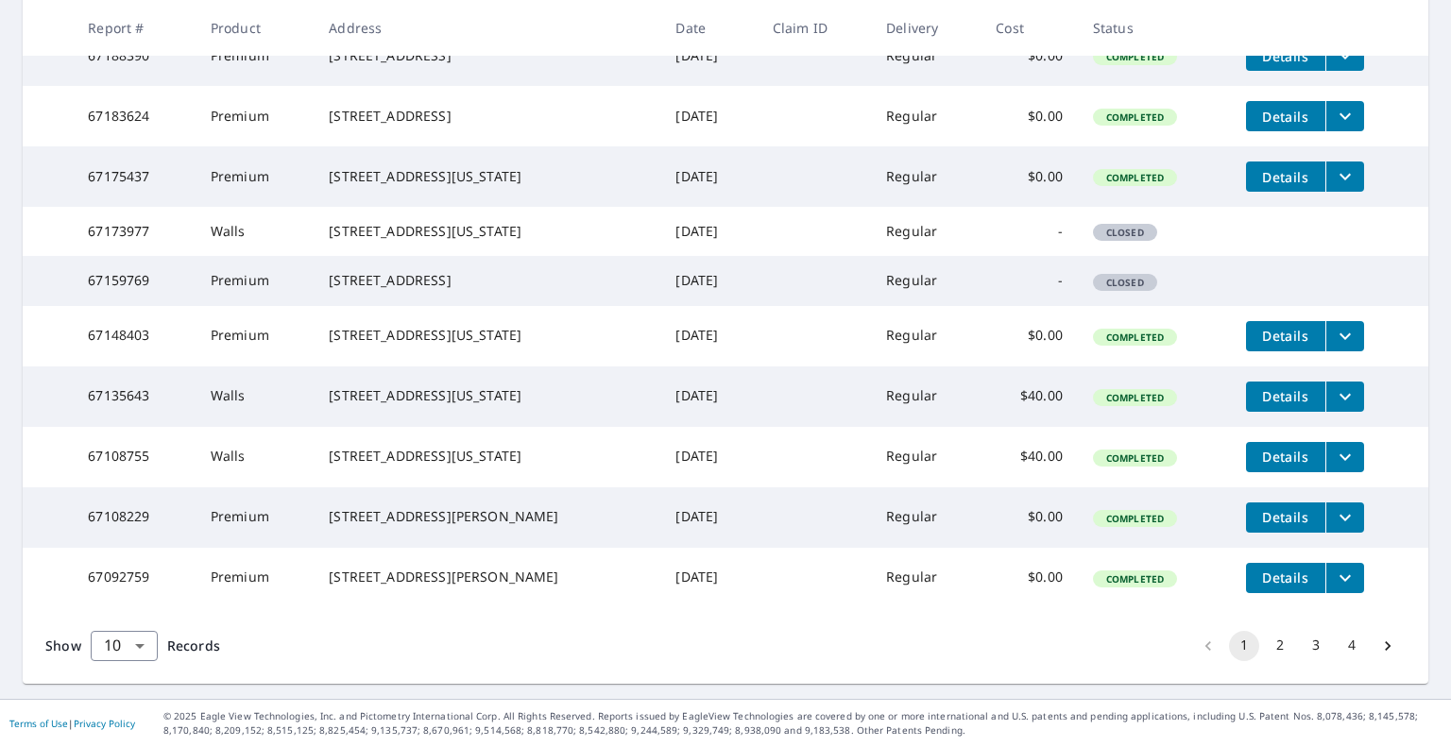
scroll to position [0, 0]
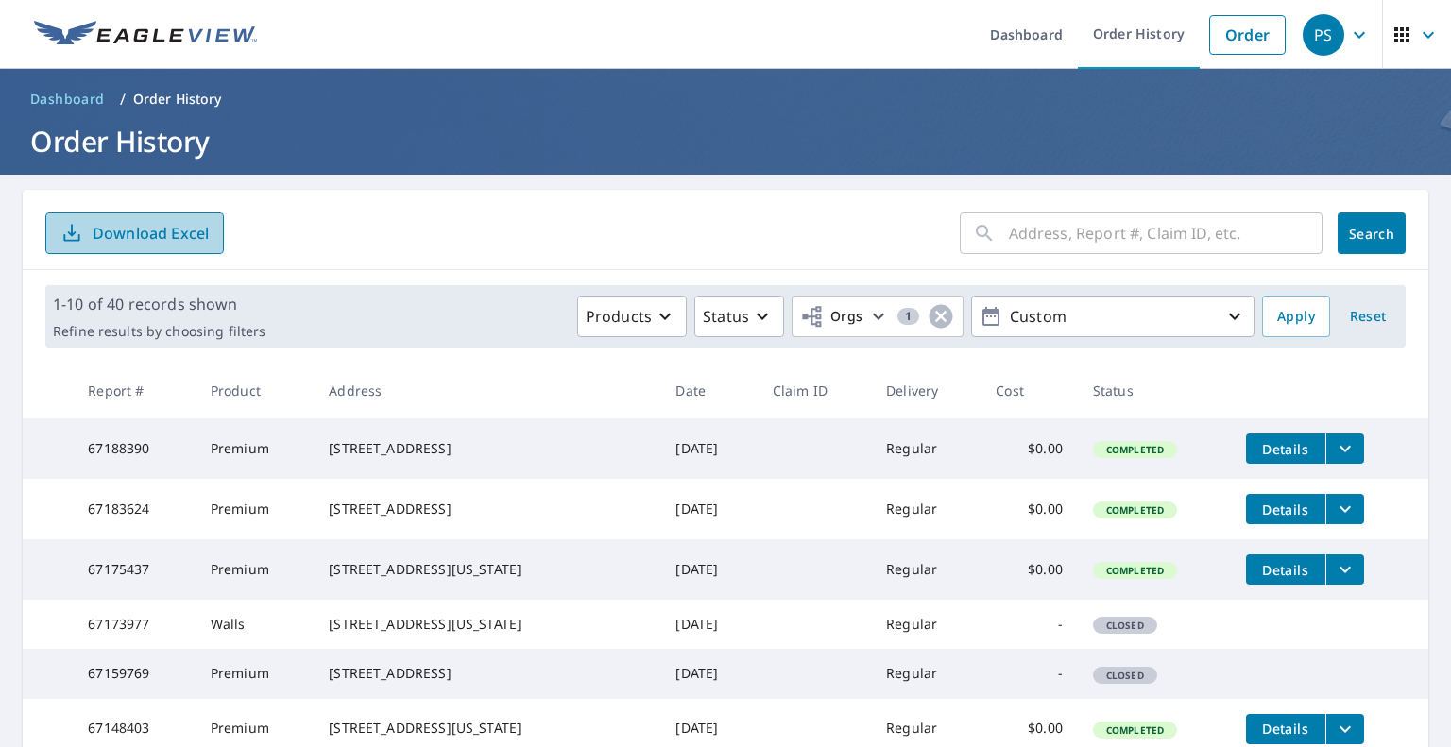
click at [91, 226] on span "Download Excel" at bounding box center [134, 233] width 148 height 23
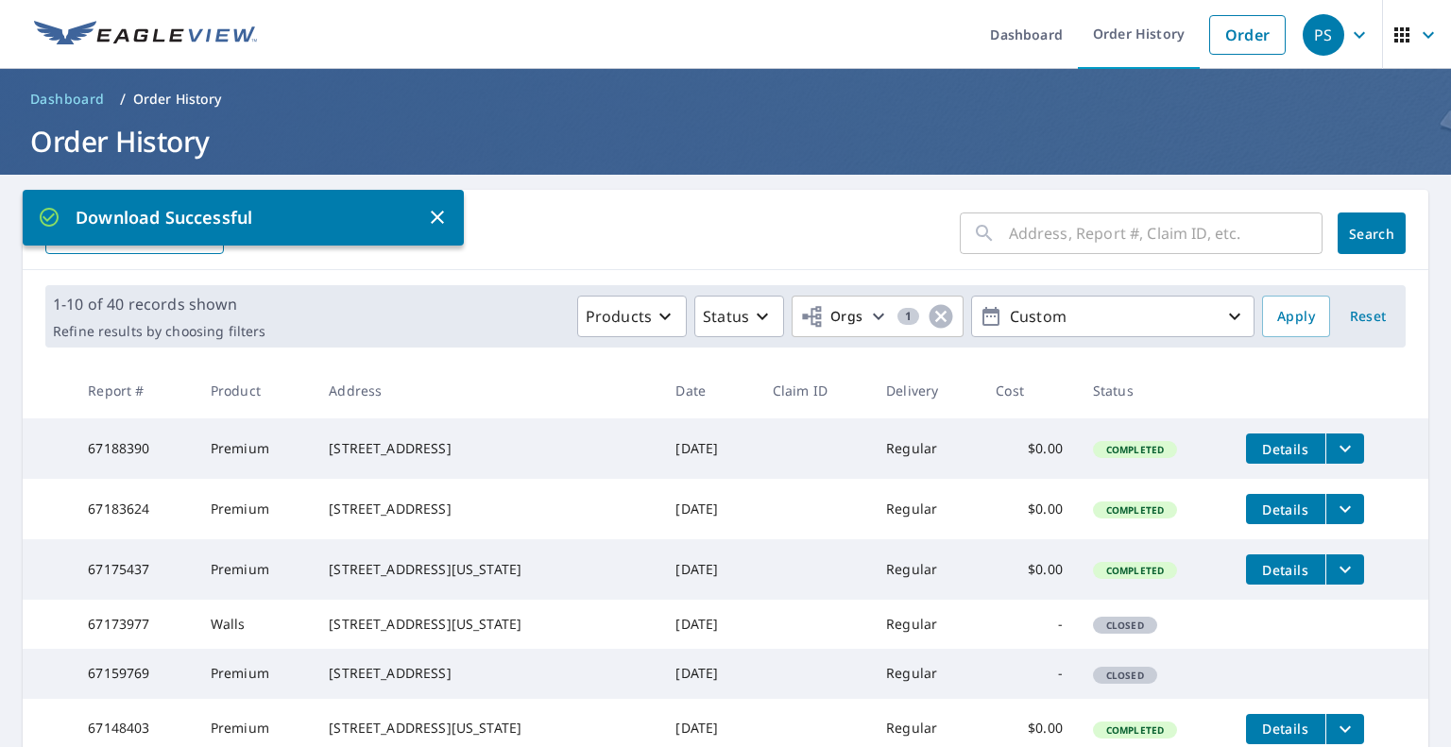
click at [80, 103] on span "Dashboard" at bounding box center [67, 99] width 75 height 19
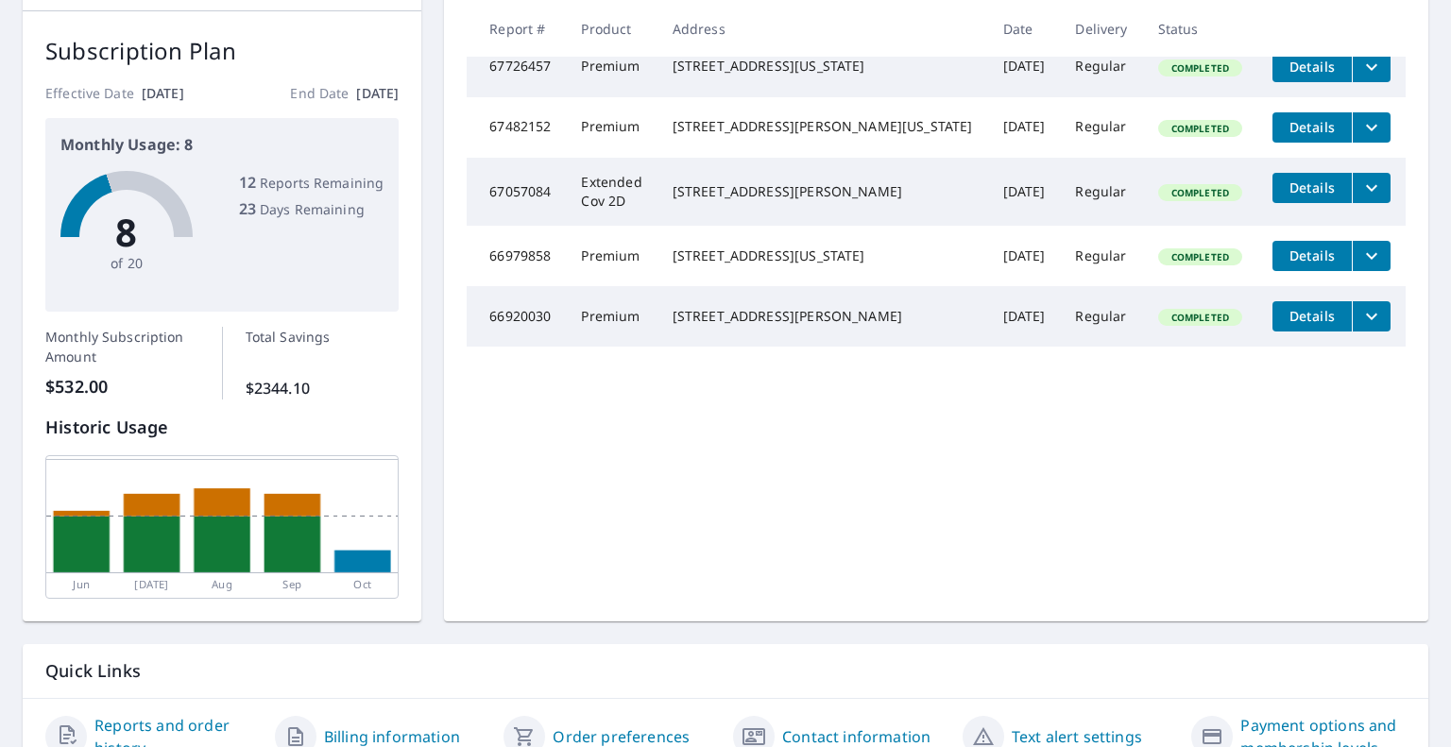
scroll to position [283, 0]
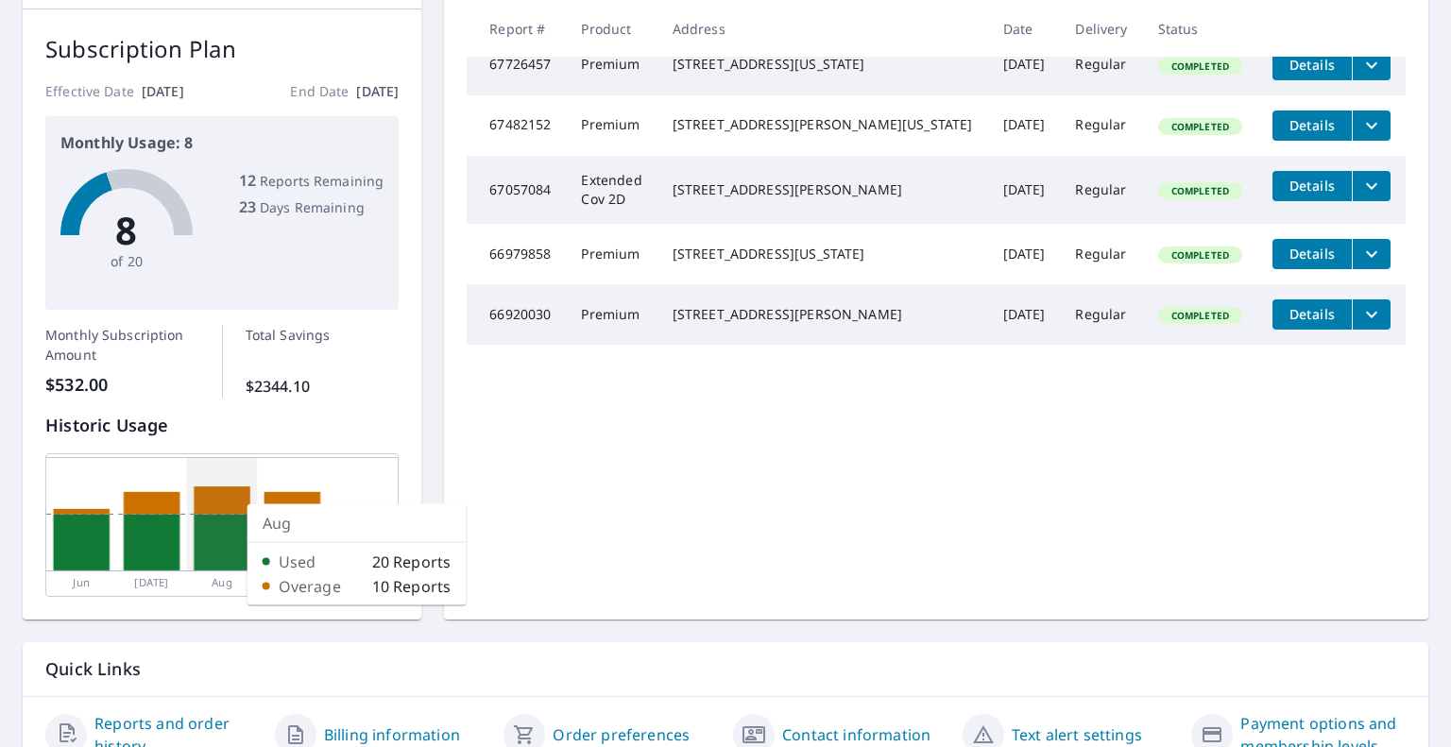
click at [231, 503] on rect at bounding box center [222, 499] width 57 height 27
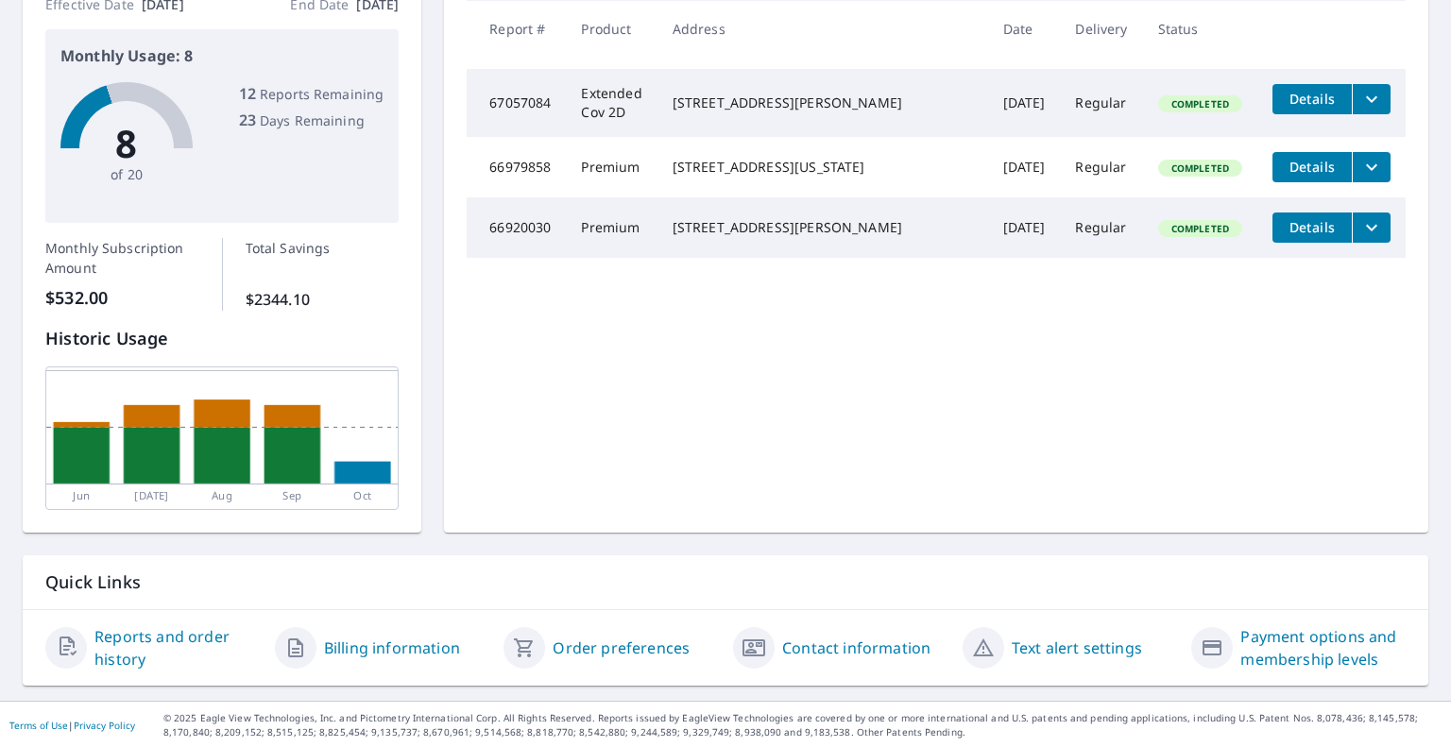
click at [132, 633] on link "Reports and order history" at bounding box center [176, 647] width 165 height 45
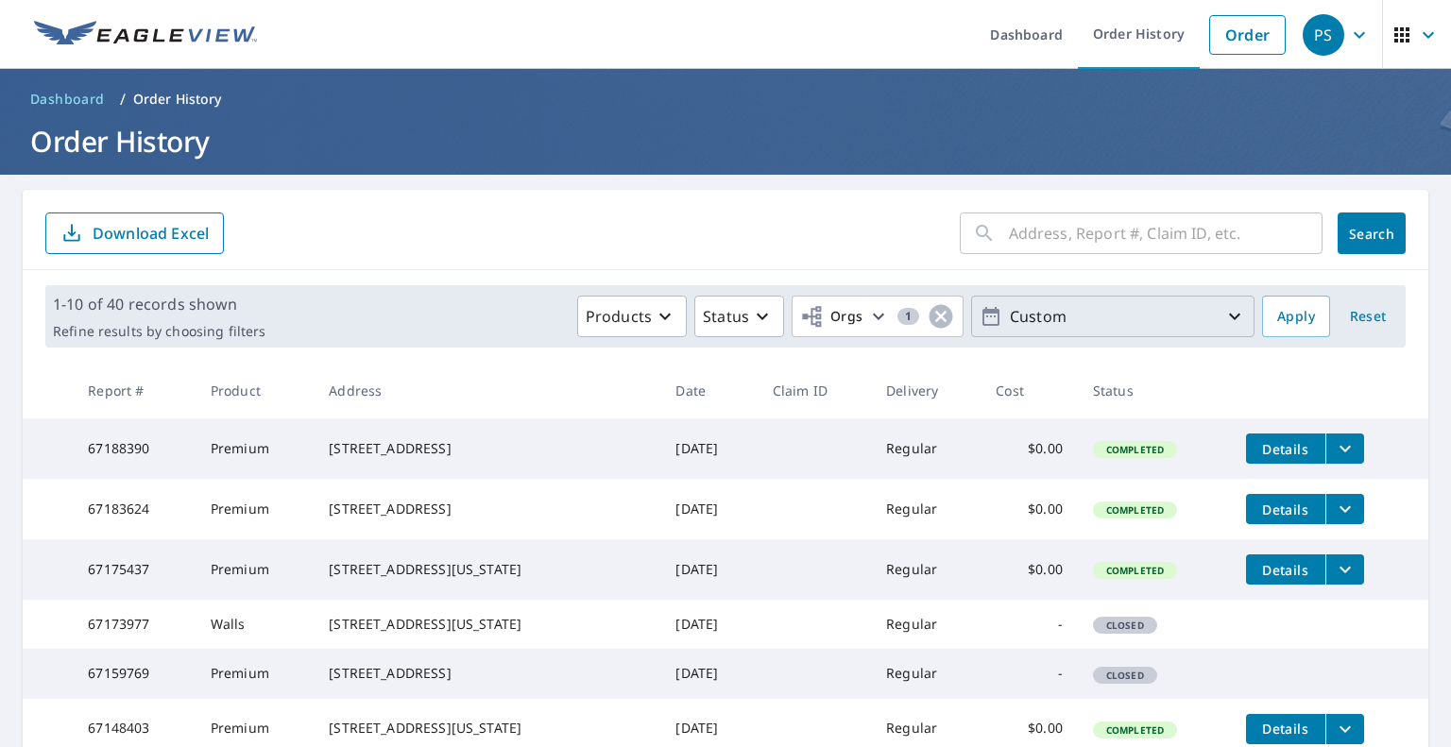
click at [1035, 332] on p "Custom" at bounding box center [1112, 316] width 221 height 33
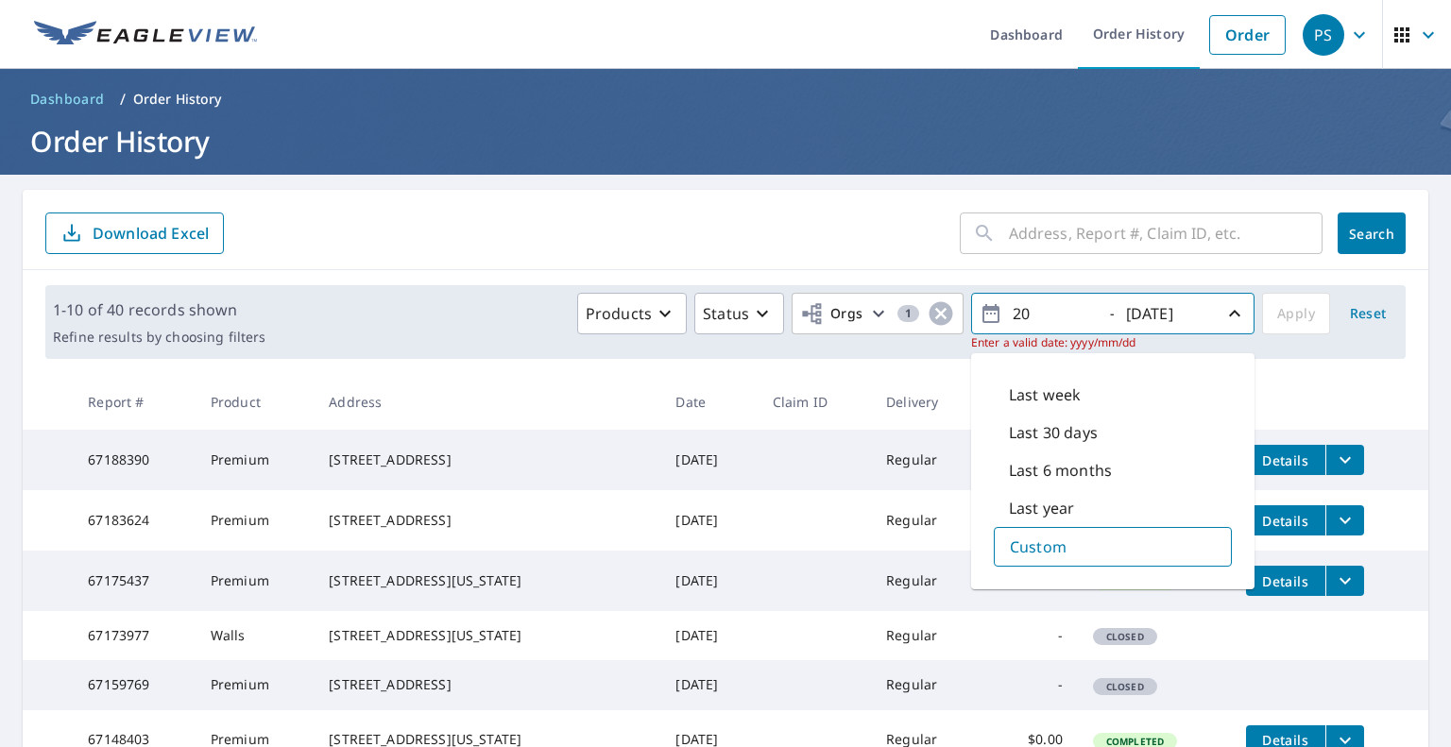
type input "2"
type input "[DATE]"
type input "2"
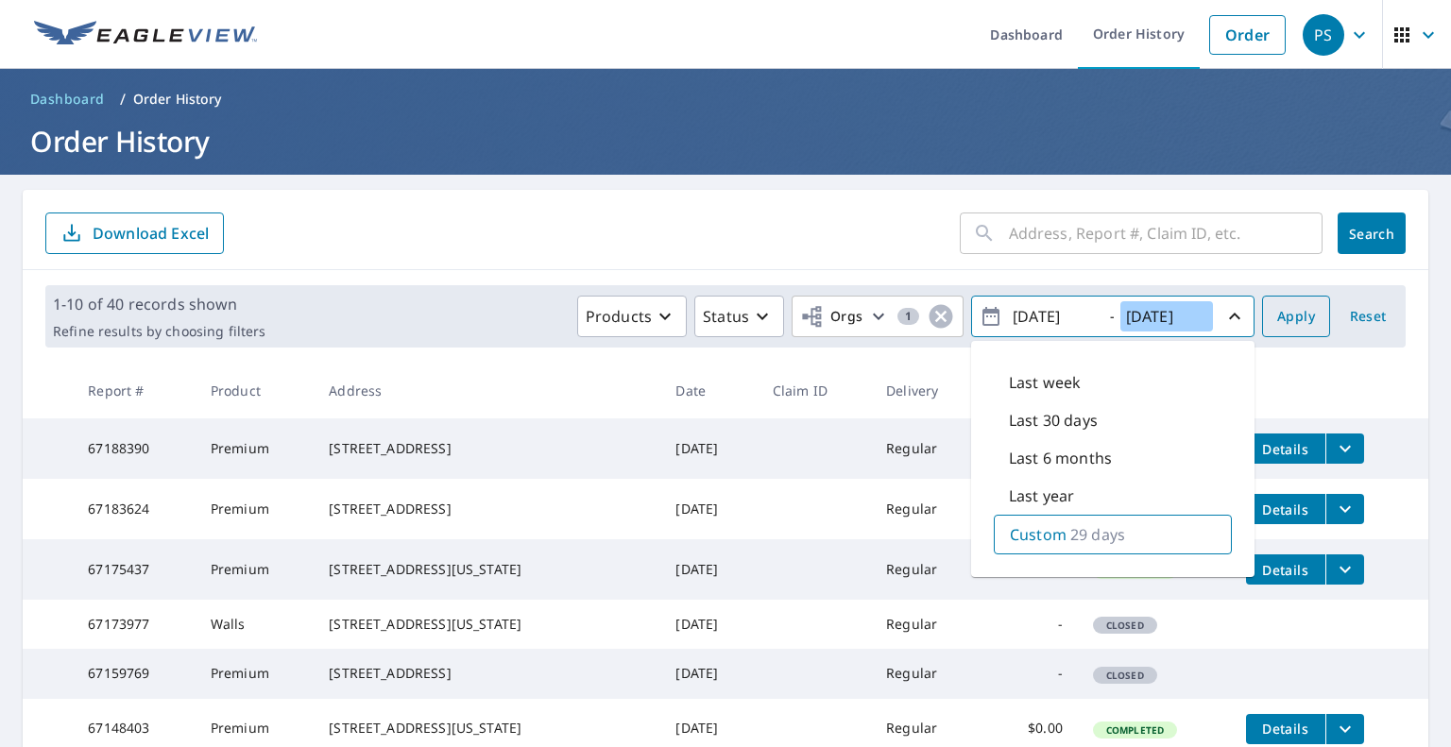
type input "[DATE]"
click at [1303, 311] on button "Apply" at bounding box center [1296, 317] width 68 height 42
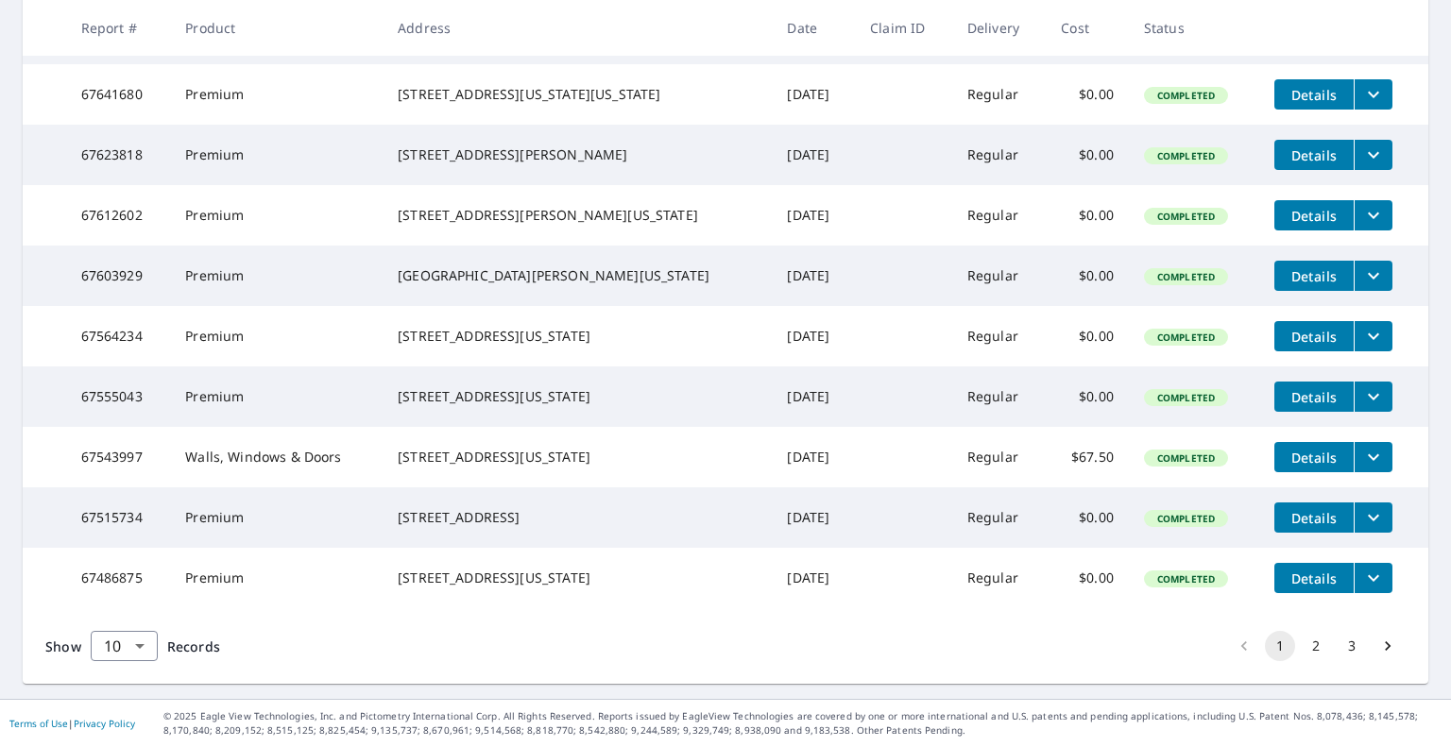
scroll to position [489, 0]
click at [1301, 653] on button "2" at bounding box center [1316, 646] width 30 height 30
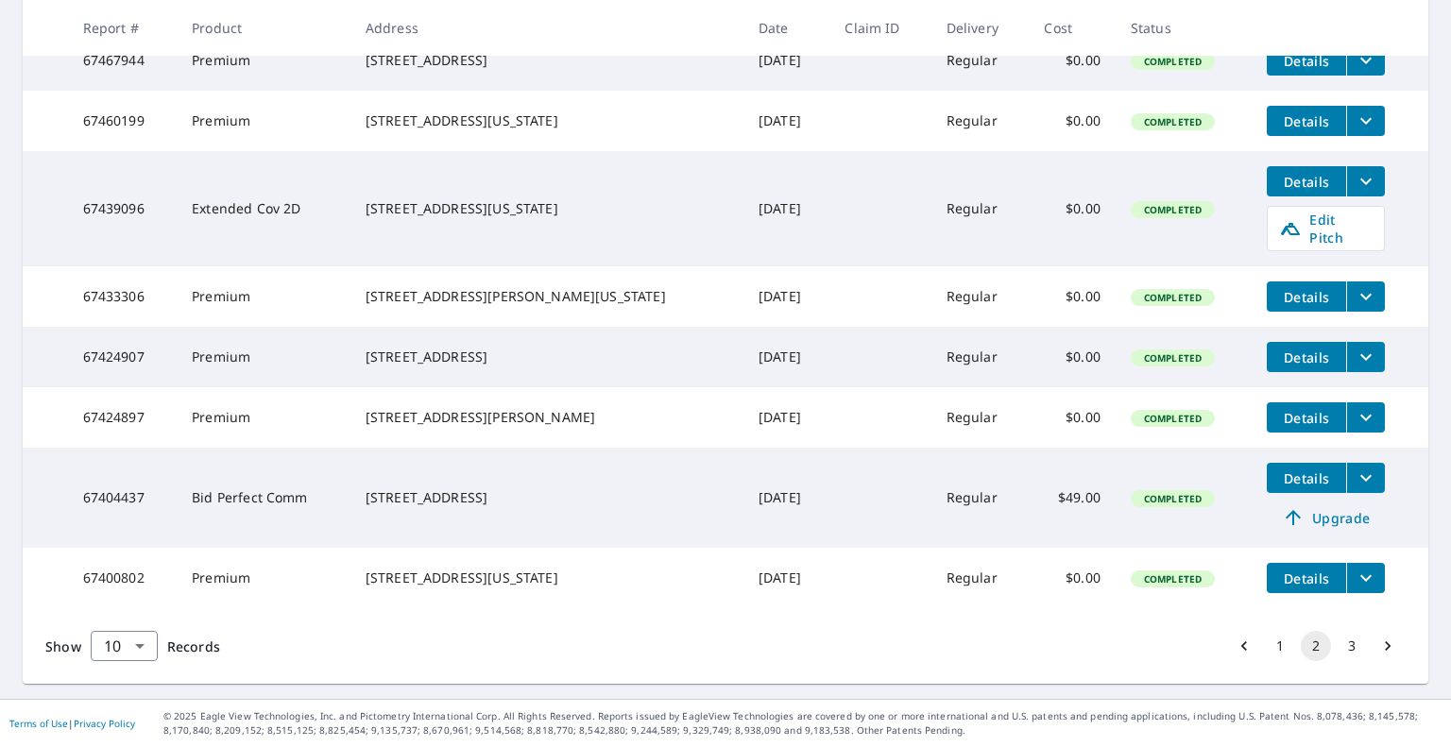
scroll to position [589, 0]
click at [1283, 470] on span "Details" at bounding box center [1306, 478] width 57 height 18
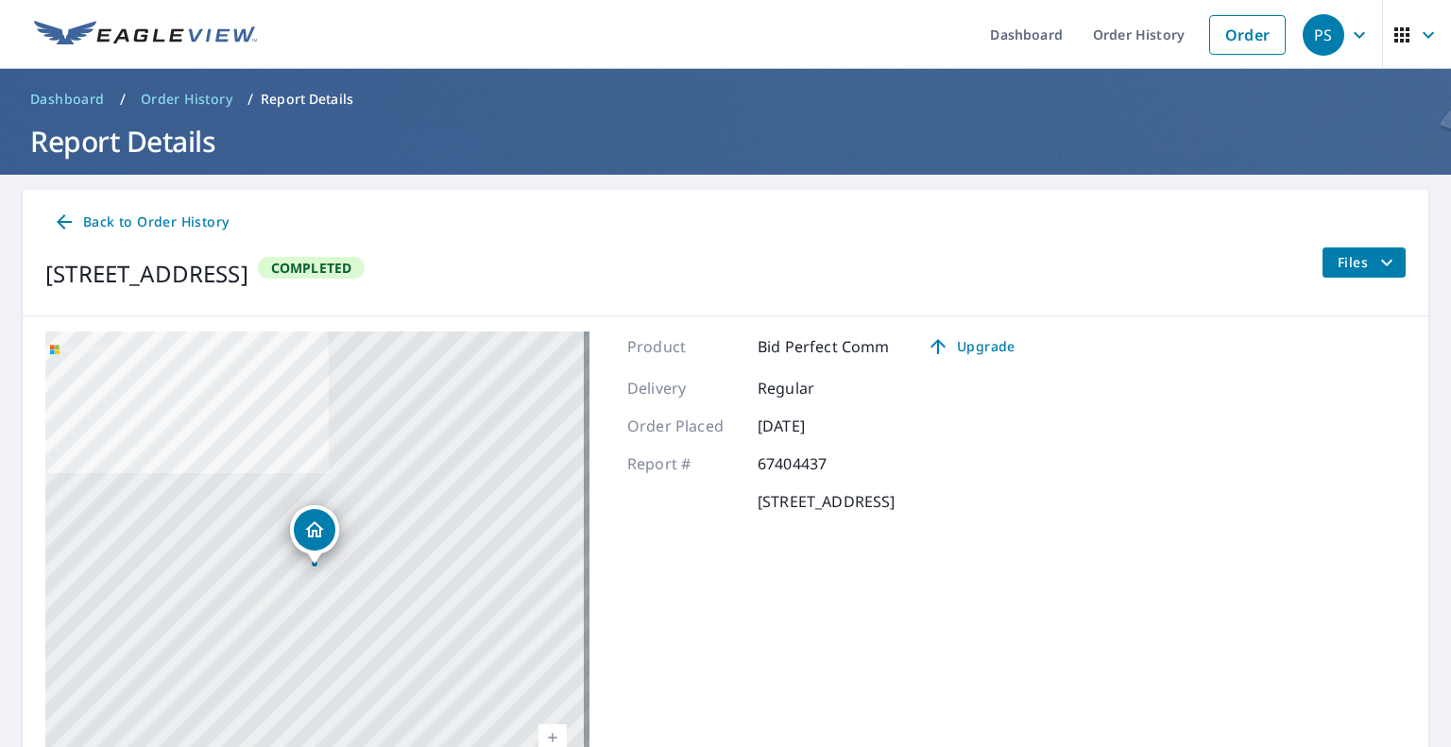
click at [167, 222] on span "Back to Order History" at bounding box center [141, 223] width 176 height 24
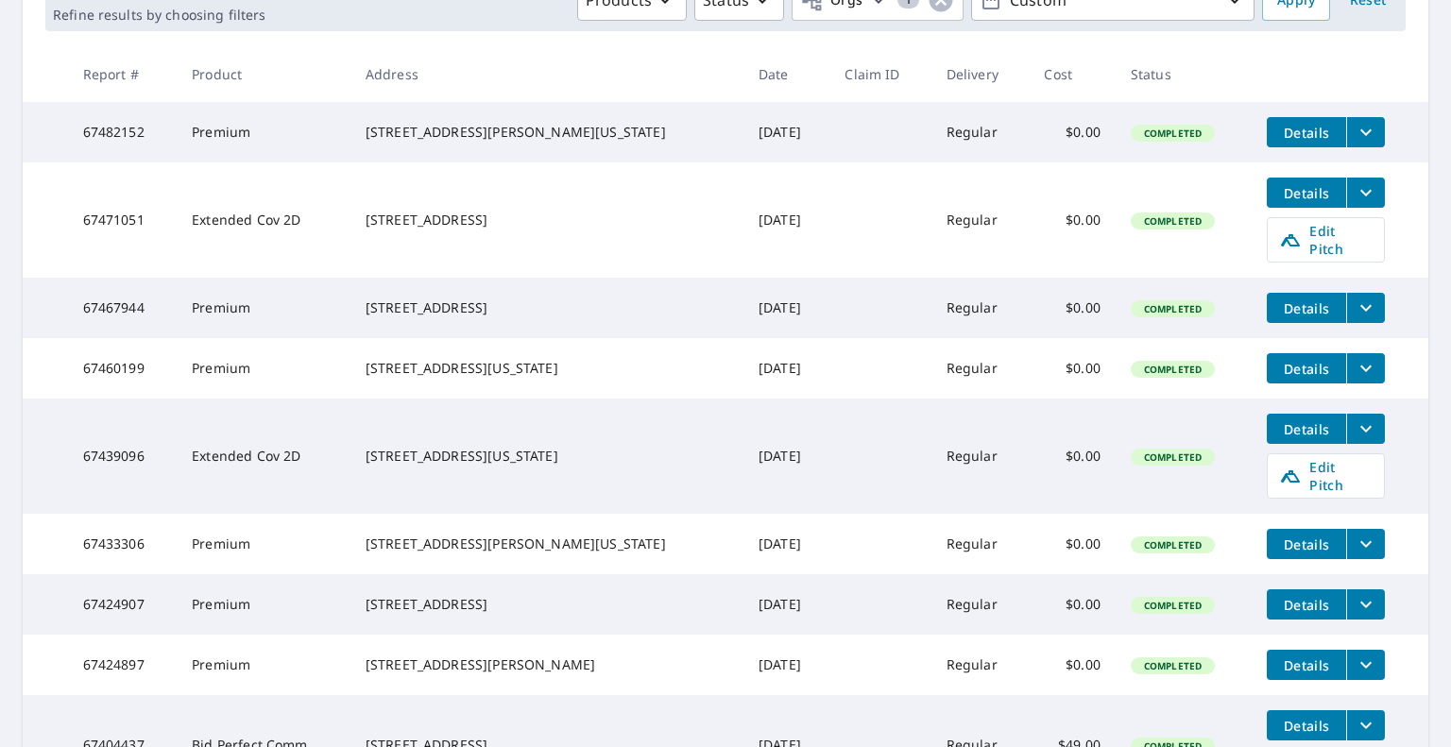
scroll to position [378, 0]
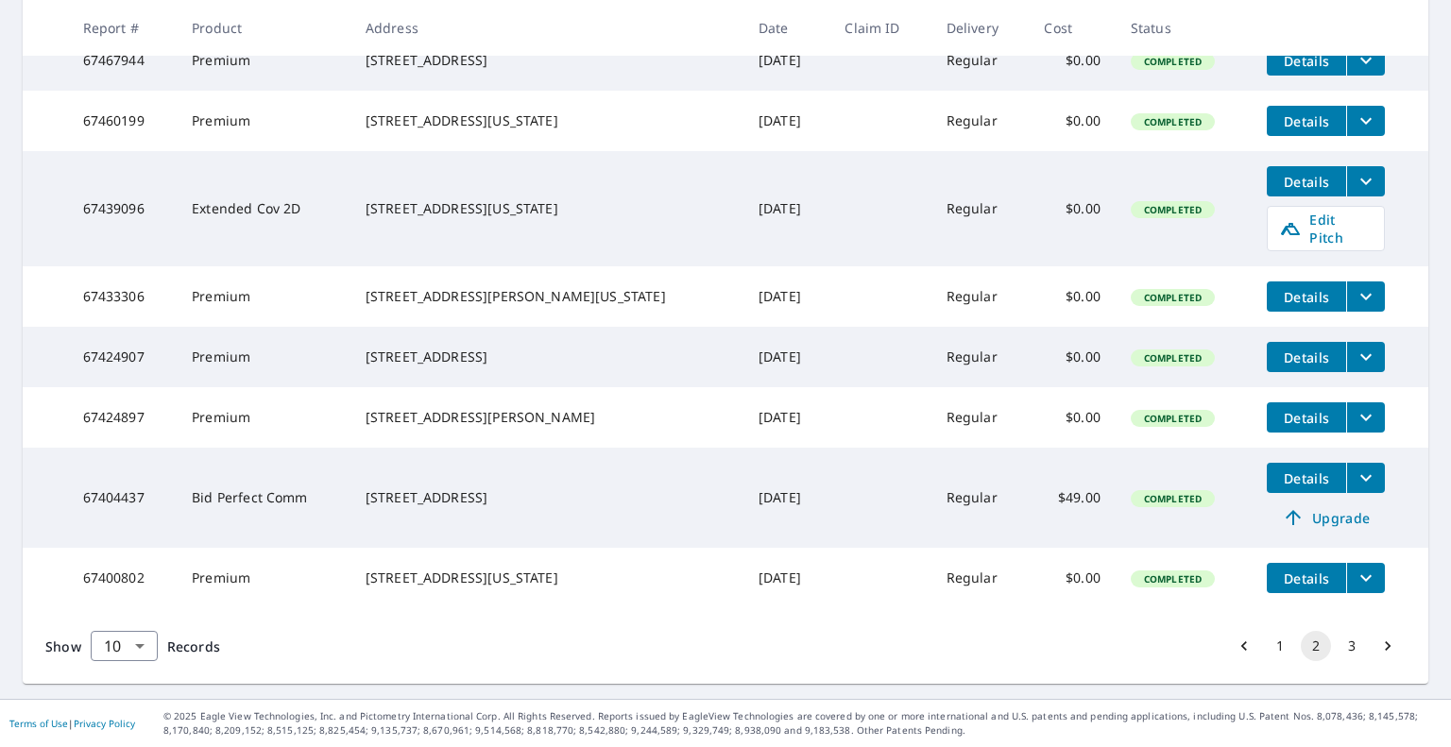
click at [1343, 649] on button "3" at bounding box center [1351, 646] width 30 height 30
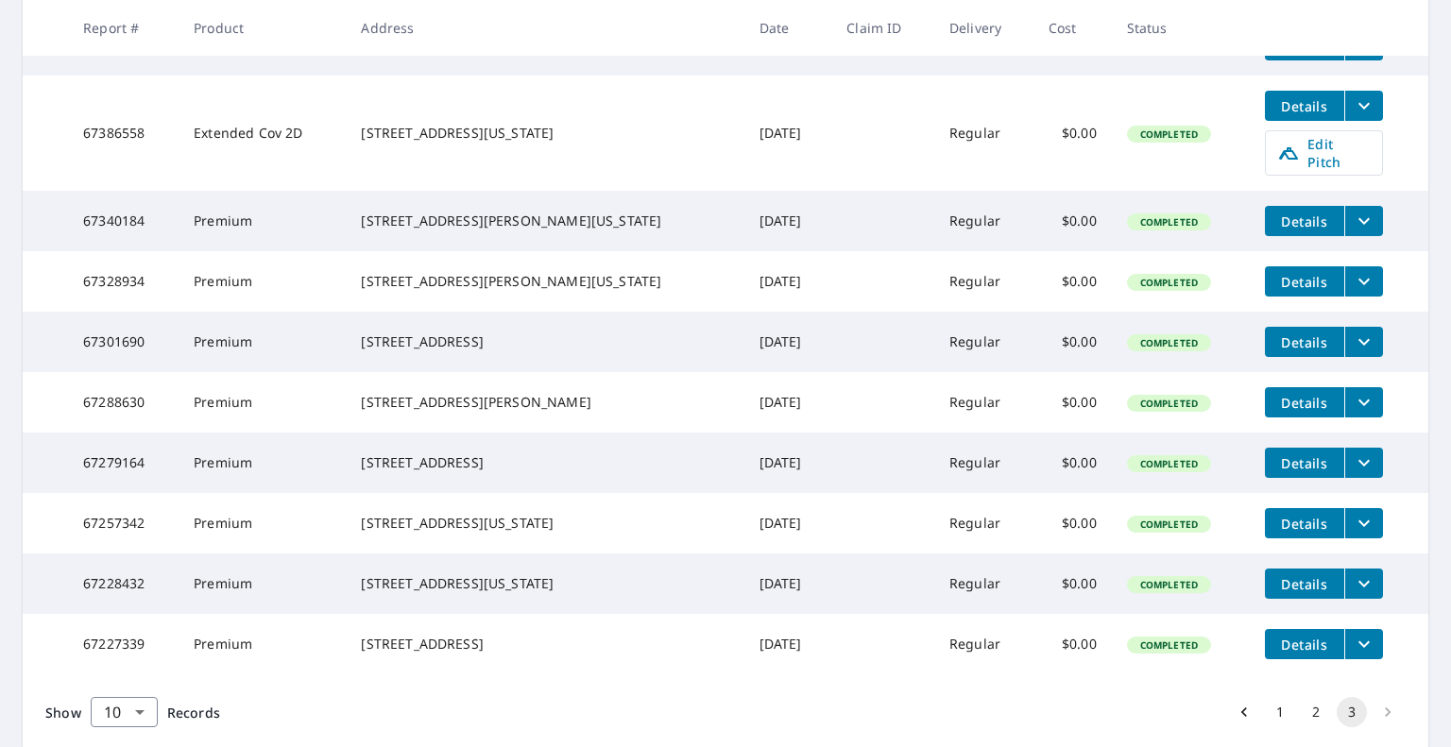
scroll to position [523, 0]
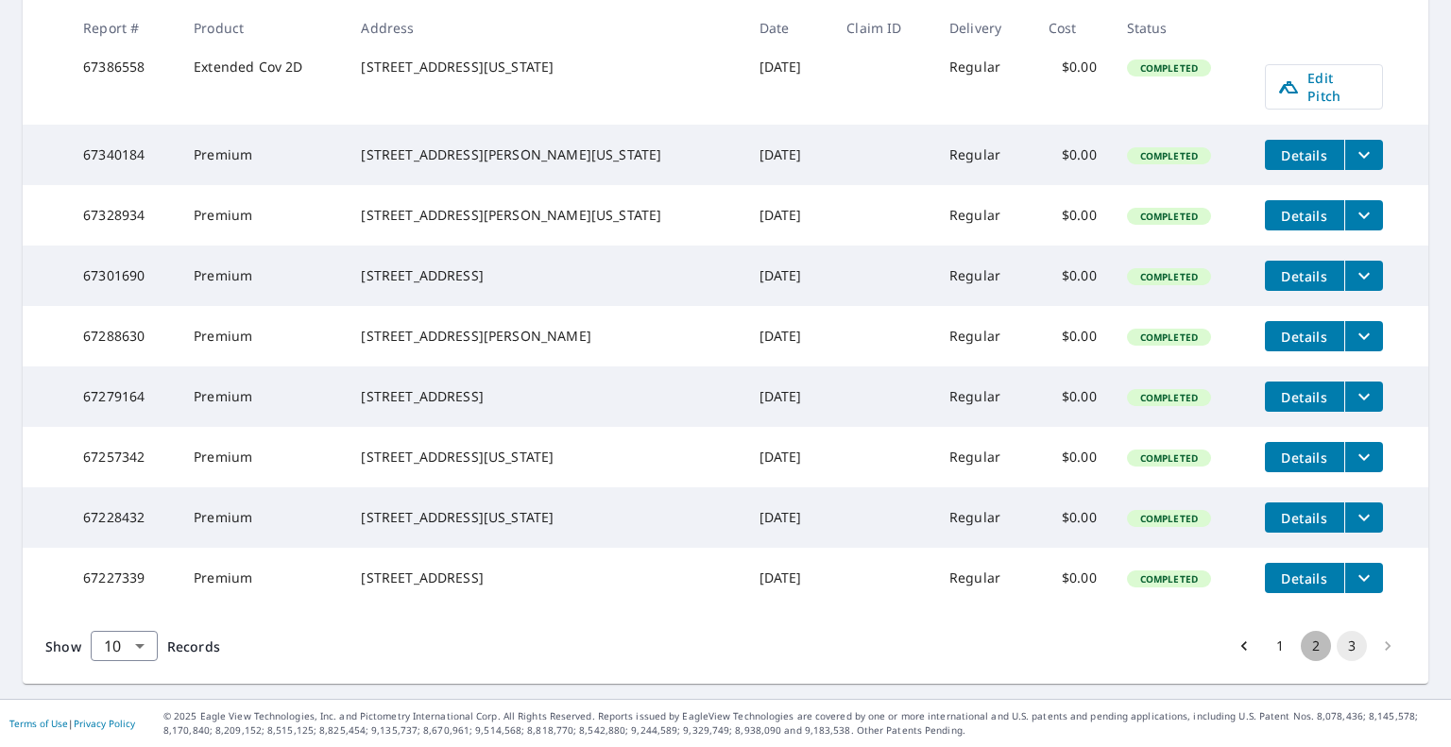
click at [1312, 644] on button "2" at bounding box center [1316, 646] width 30 height 30
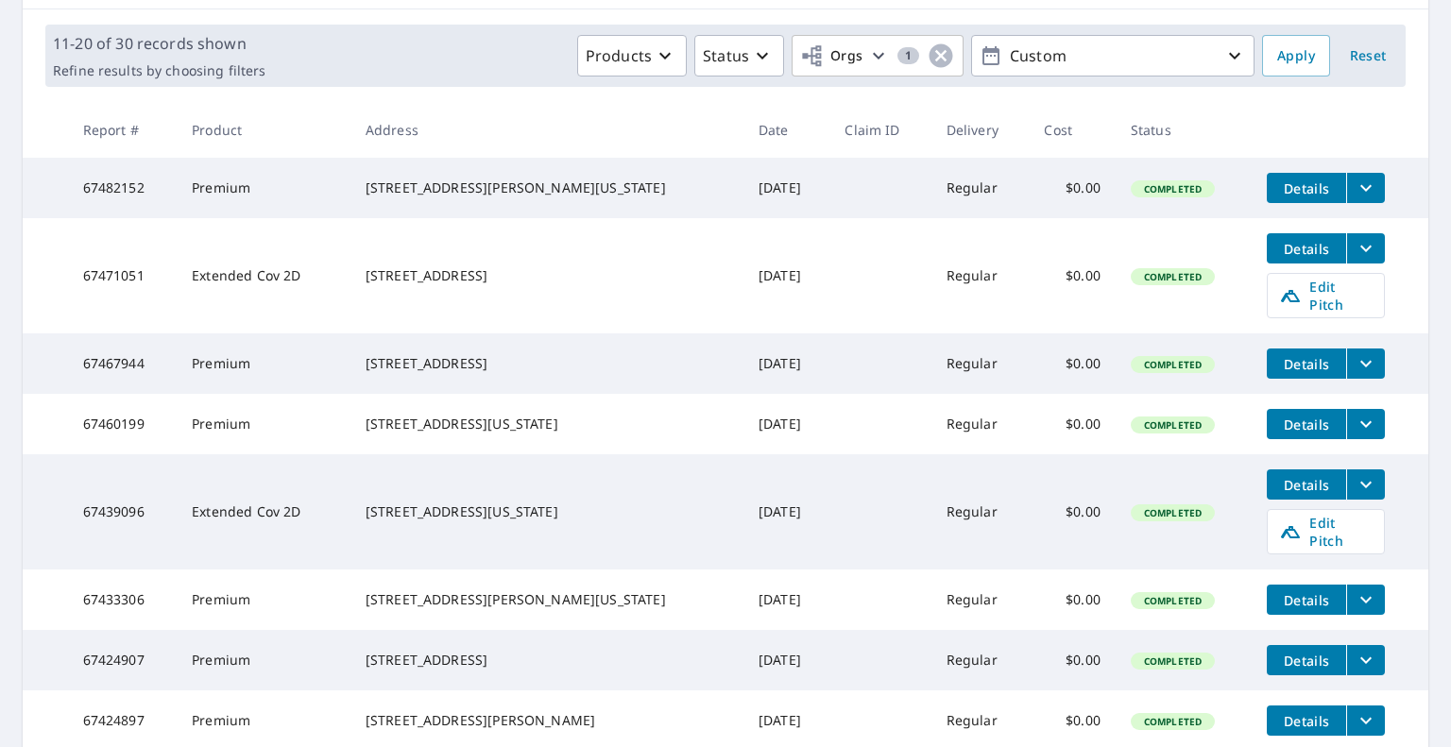
scroll to position [283, 0]
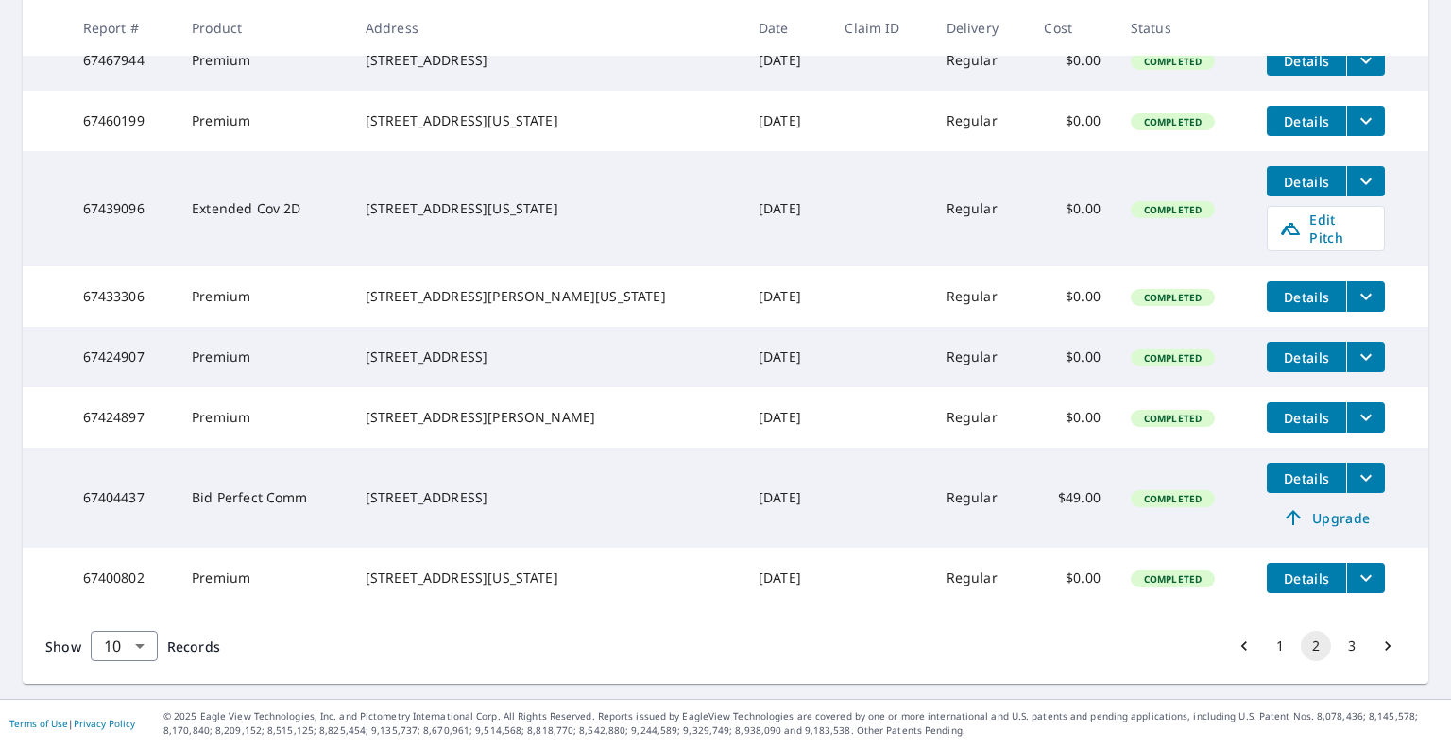
click at [1265, 648] on button "1" at bounding box center [1280, 646] width 30 height 30
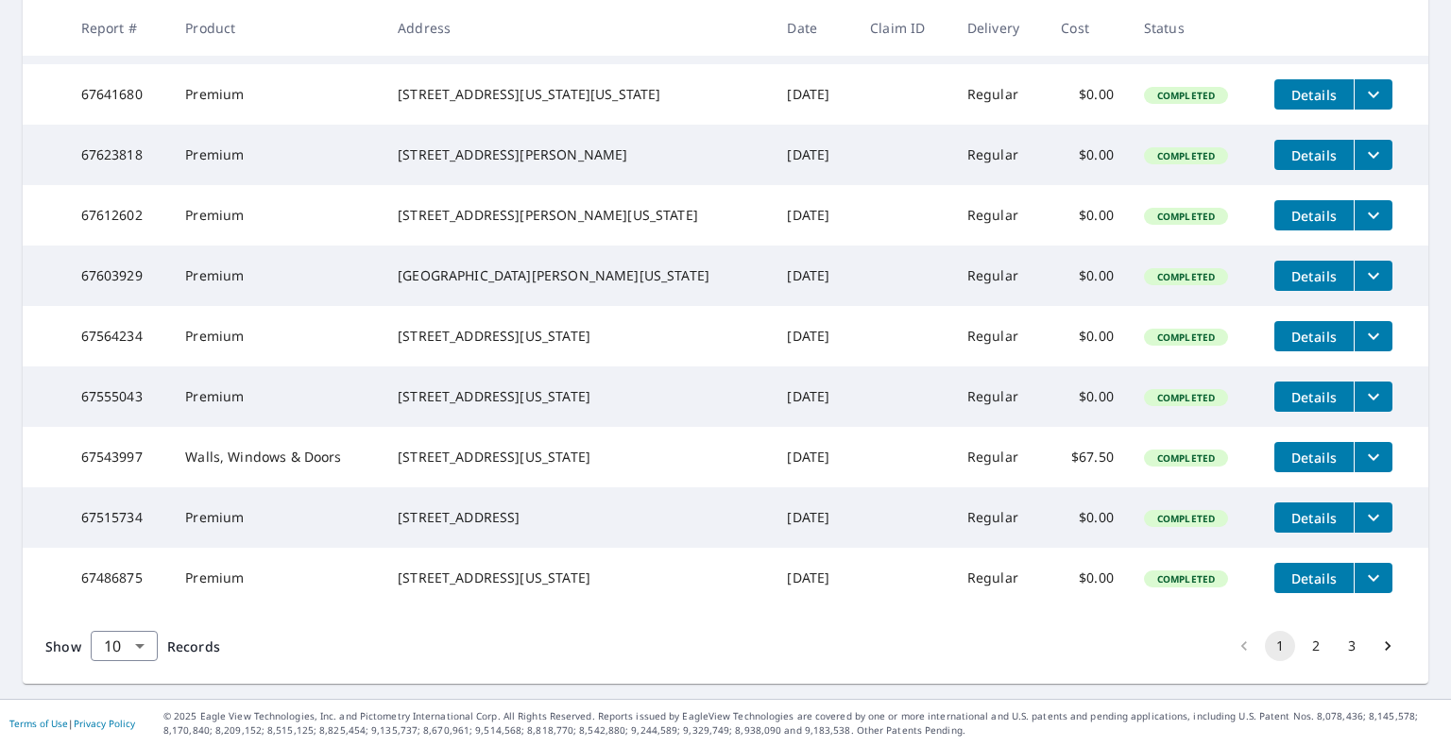
scroll to position [489, 0]
